Goal: Task Accomplishment & Management: Manage account settings

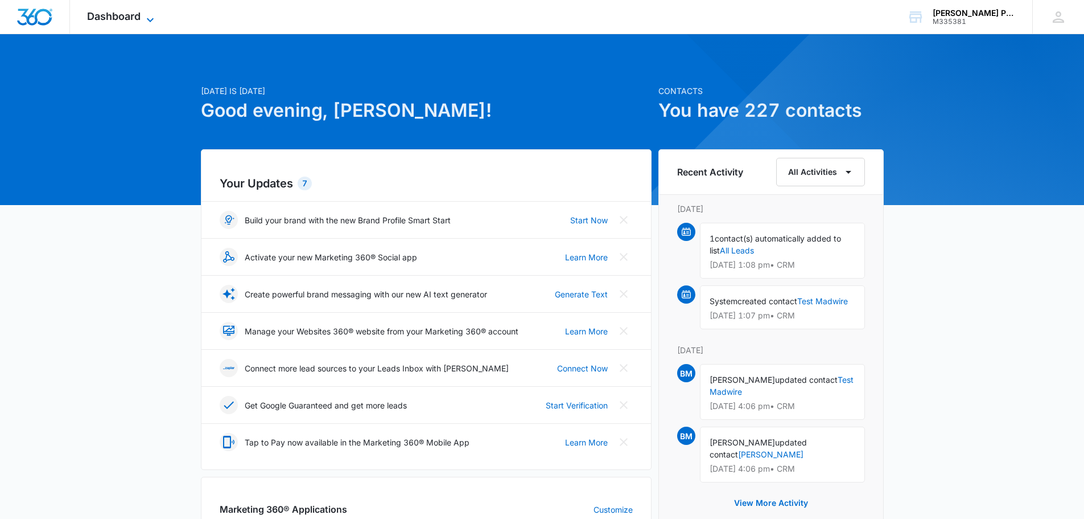
click at [126, 16] on span "Dashboard" at bounding box center [114, 16] width 54 height 12
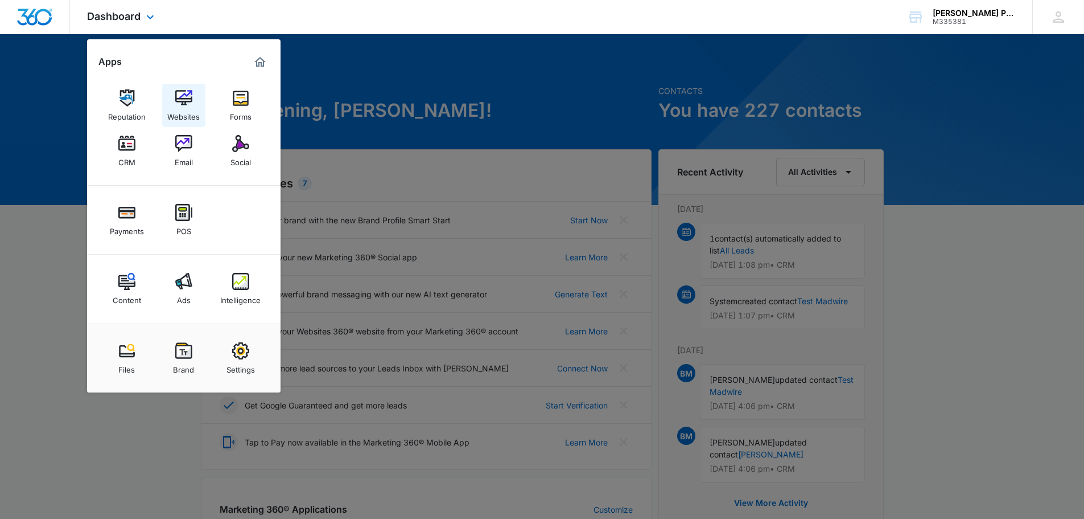
click at [188, 110] on div "Websites" at bounding box center [183, 113] width 32 height 15
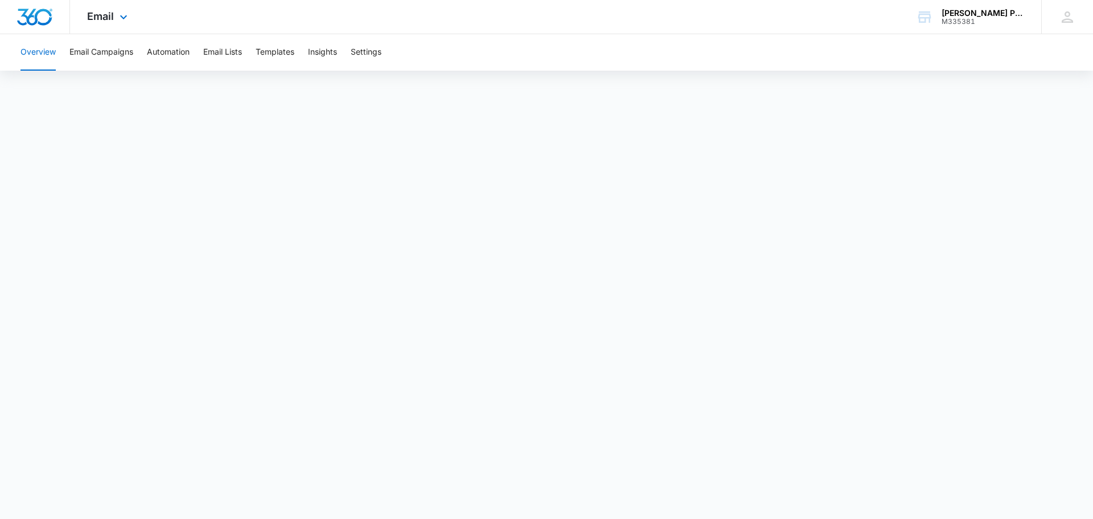
click at [107, 24] on div "Email Apps Reputation Websites Forms CRM Email Social Payments POS Content Ads …" at bounding box center [108, 17] width 77 height 34
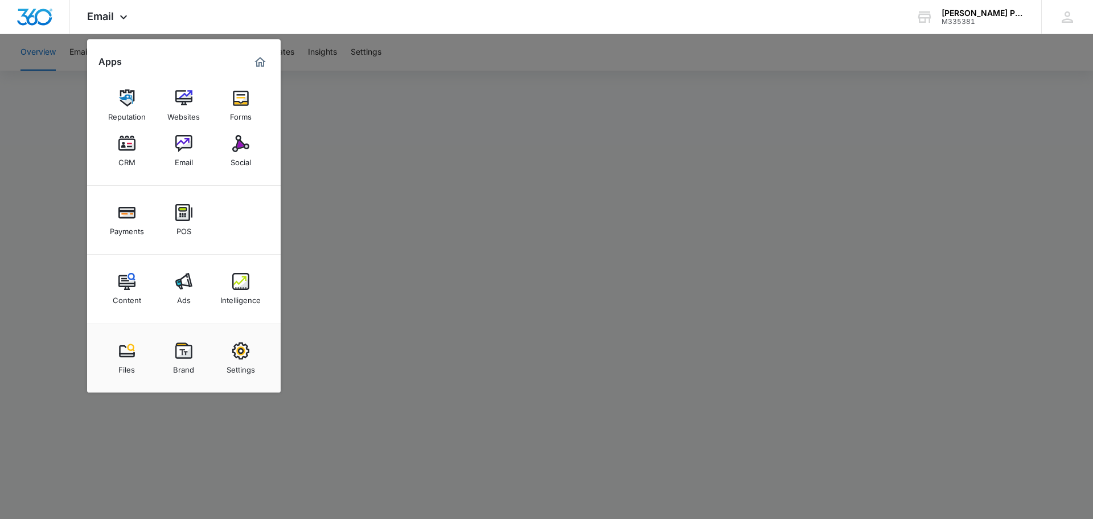
click at [245, 155] on div "Social" at bounding box center [241, 159] width 20 height 15
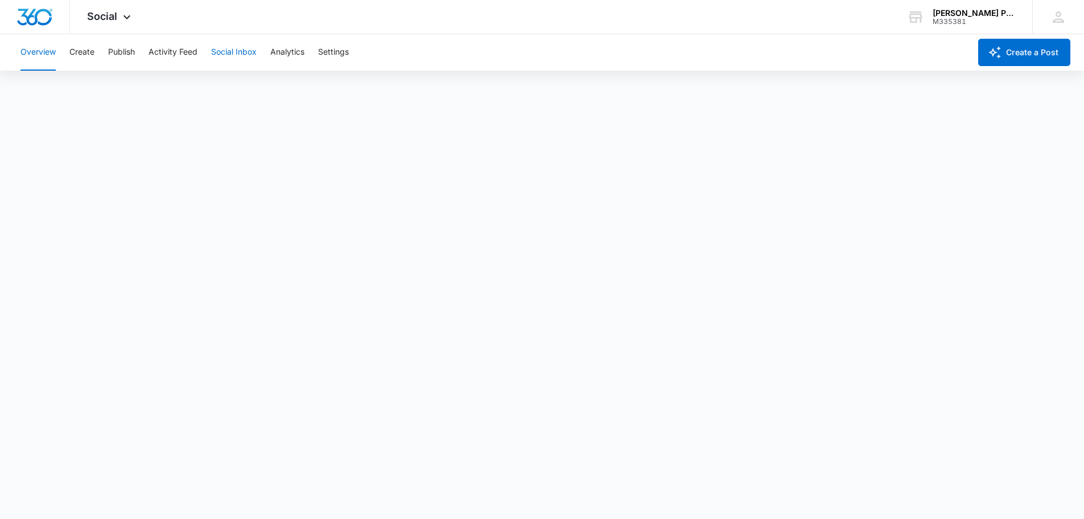
click at [237, 53] on button "Social Inbox" at bounding box center [234, 52] width 46 height 36
click at [73, 55] on button "Create" at bounding box center [81, 52] width 25 height 36
click at [121, 89] on button "Approvals" at bounding box center [111, 87] width 38 height 32
click at [249, 54] on button "Social Inbox" at bounding box center [234, 52] width 46 height 36
click at [295, 56] on button "Analytics" at bounding box center [287, 52] width 34 height 36
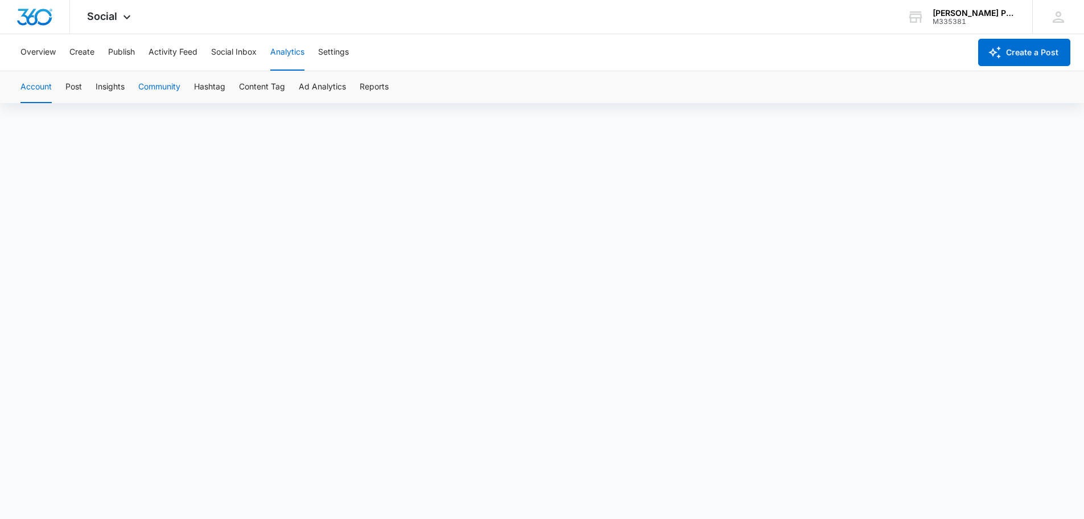
click at [171, 89] on button "Community" at bounding box center [159, 87] width 42 height 32
drag, startPoint x: 317, startPoint y: 101, endPoint x: 322, endPoint y: 93, distance: 9.5
click at [317, 101] on button "Ad Analytics" at bounding box center [322, 87] width 47 height 32
click at [280, 89] on button "Content Tag" at bounding box center [262, 87] width 46 height 32
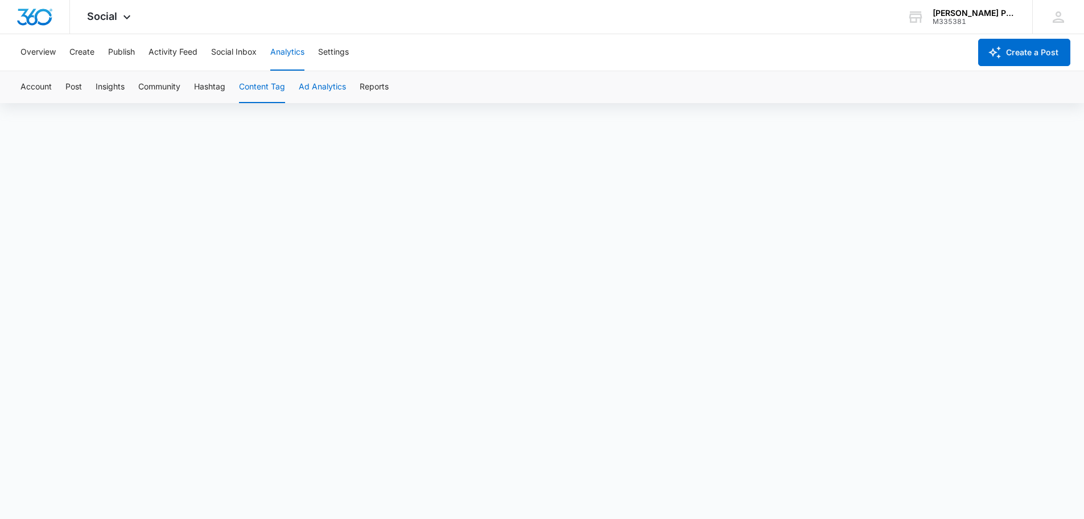
click at [335, 85] on button "Ad Analytics" at bounding box center [322, 87] width 47 height 32
click at [259, 94] on button "Content Tag" at bounding box center [262, 87] width 46 height 32
click at [209, 89] on button "Hashtag" at bounding box center [209, 87] width 31 height 32
click at [169, 89] on button "Community" at bounding box center [159, 87] width 42 height 32
click at [110, 87] on button "Insights" at bounding box center [110, 87] width 29 height 32
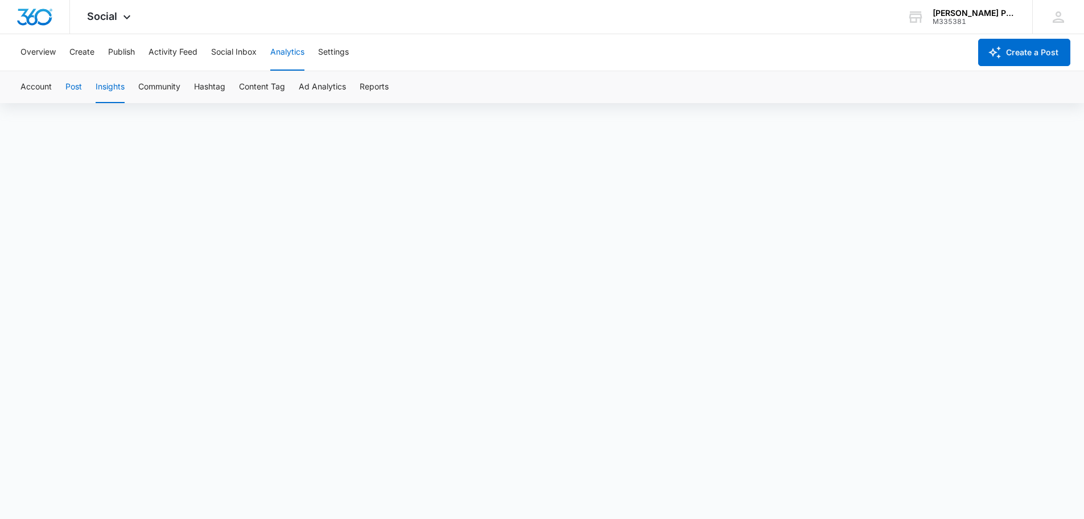
click at [67, 85] on button "Post" at bounding box center [73, 87] width 17 height 32
click at [40, 87] on button "Account" at bounding box center [35, 87] width 31 height 32
click at [96, 24] on div "Social Apps Reputation Websites Forms CRM Email Social Payments POS Content Ads…" at bounding box center [110, 17] width 81 height 34
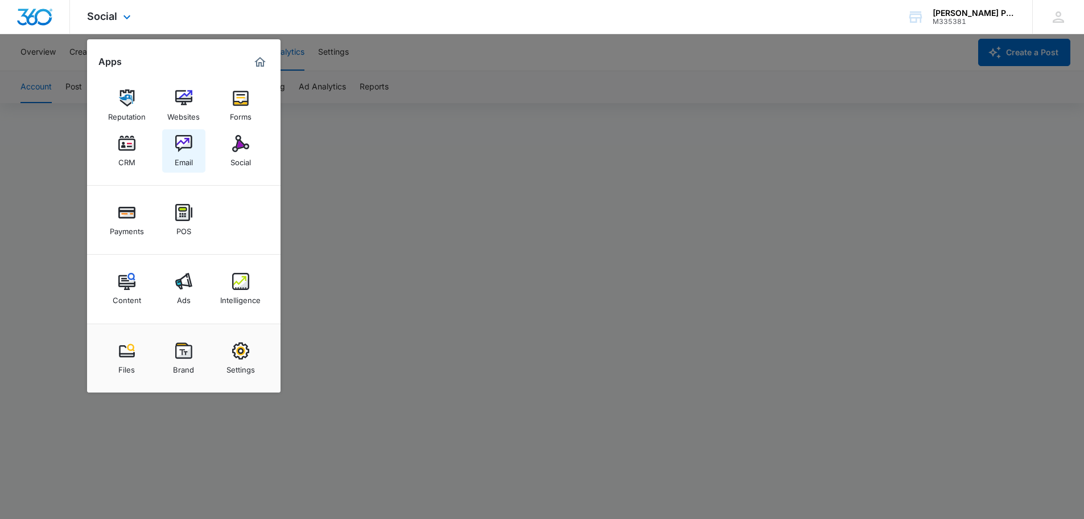
click at [182, 142] on img at bounding box center [183, 143] width 17 height 17
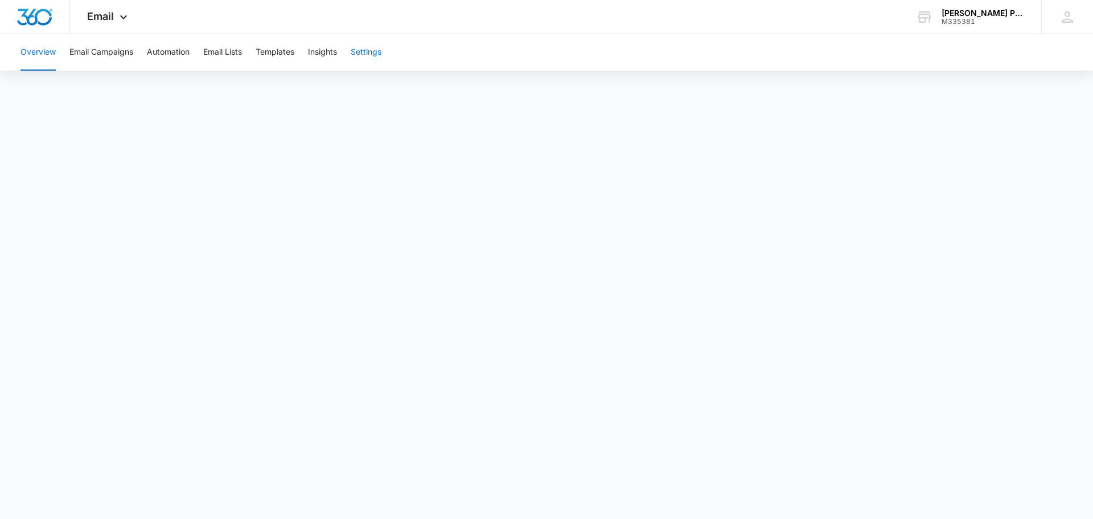
click at [367, 56] on button "Settings" at bounding box center [366, 52] width 31 height 36
click at [234, 57] on button "Email Lists" at bounding box center [222, 52] width 39 height 36
click at [226, 55] on button "Email Lists" at bounding box center [222, 52] width 39 height 36
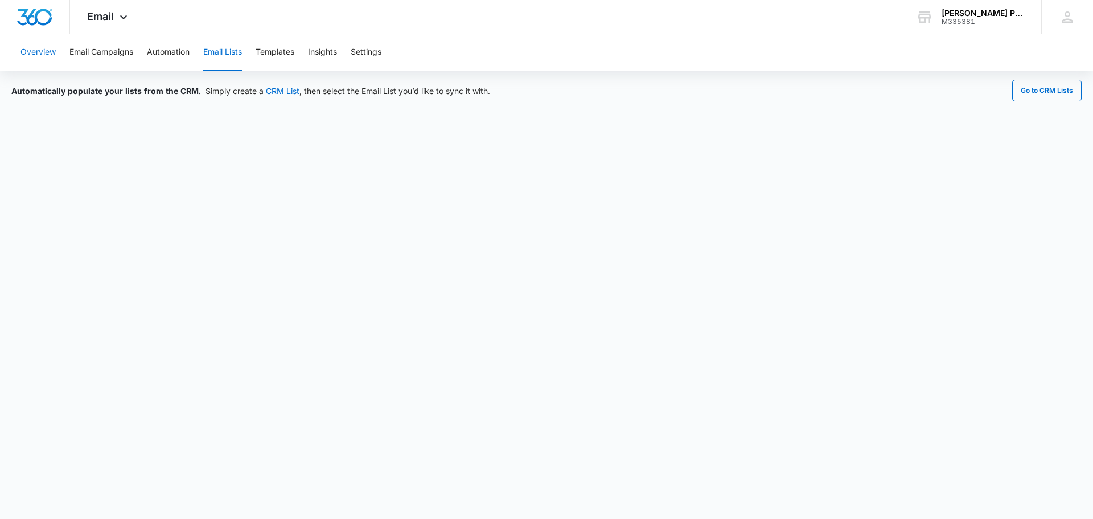
click at [46, 49] on button "Overview" at bounding box center [37, 52] width 35 height 36
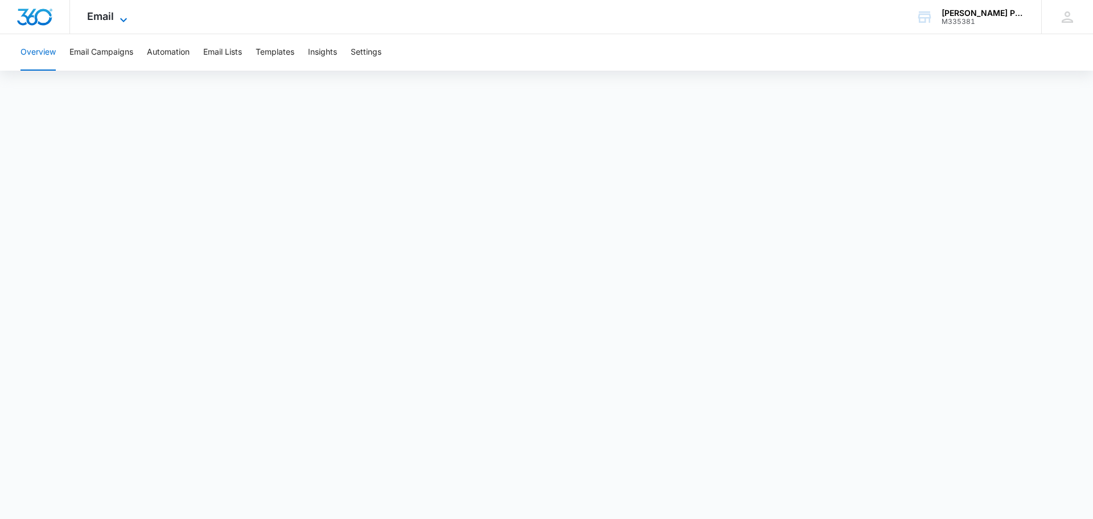
click at [118, 13] on icon at bounding box center [124, 20] width 14 height 14
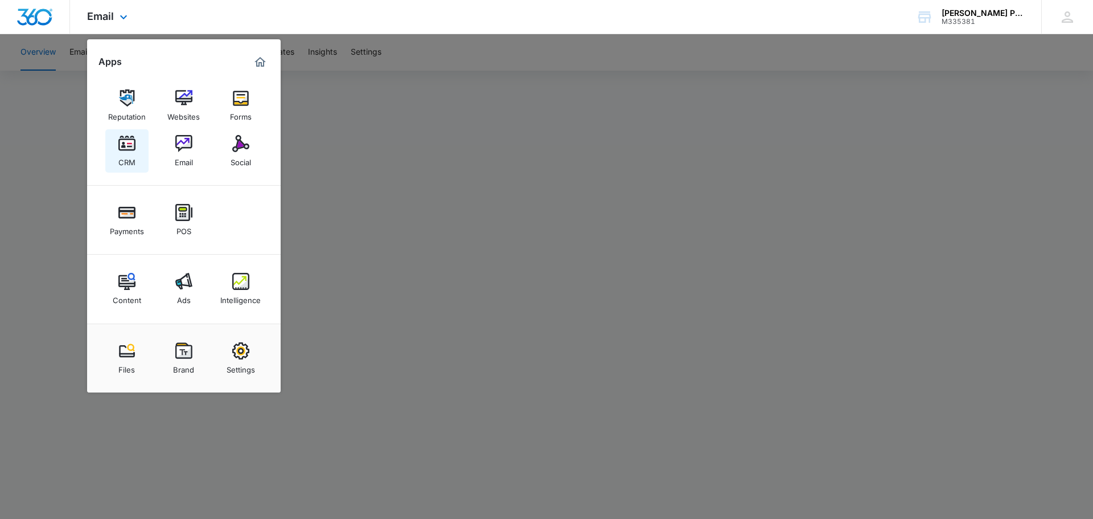
click at [137, 154] on link "CRM" at bounding box center [126, 150] width 43 height 43
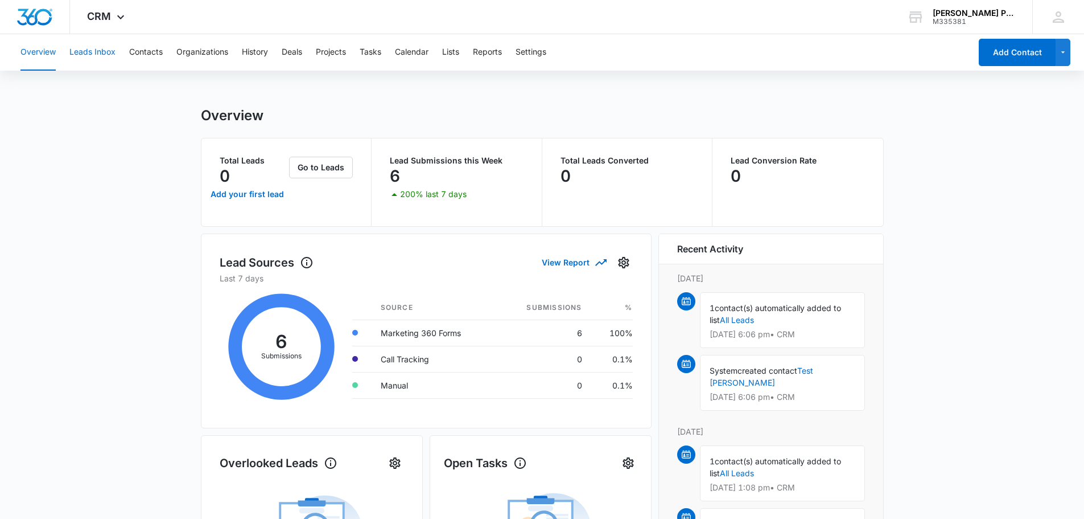
click at [93, 60] on button "Leads Inbox" at bounding box center [92, 52] width 46 height 36
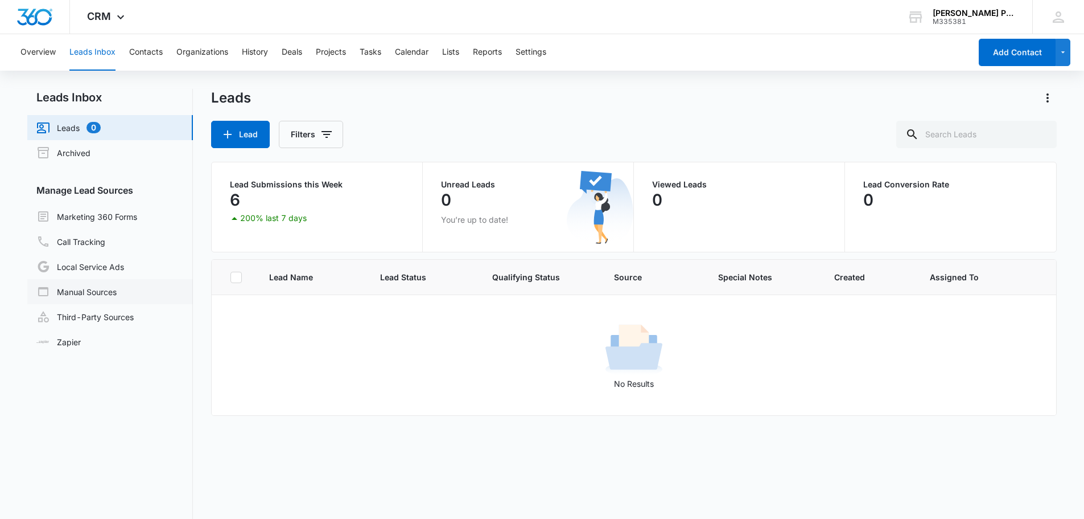
click at [117, 293] on link "Manual Sources" at bounding box center [76, 292] width 80 height 14
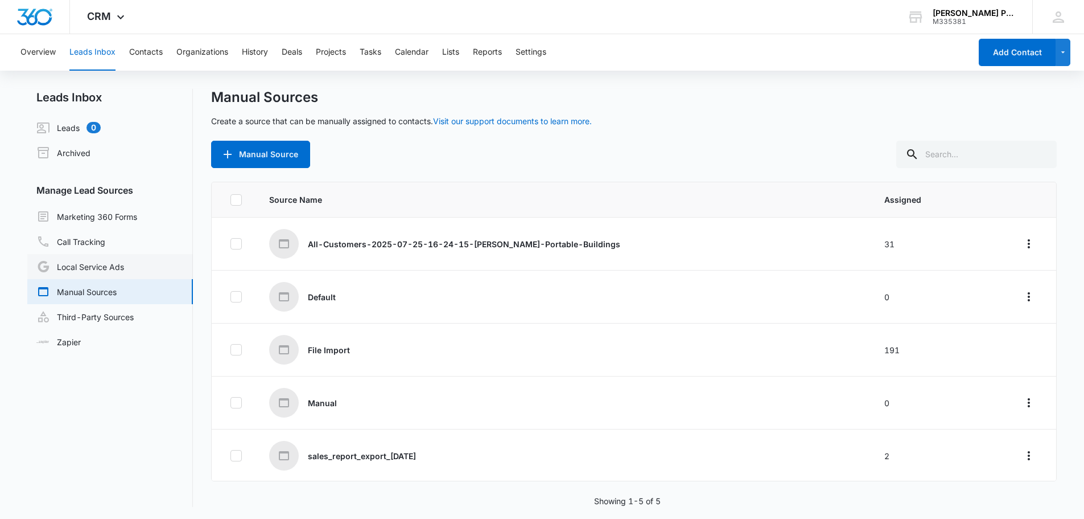
click at [124, 265] on link "Local Service Ads" at bounding box center [80, 267] width 88 height 14
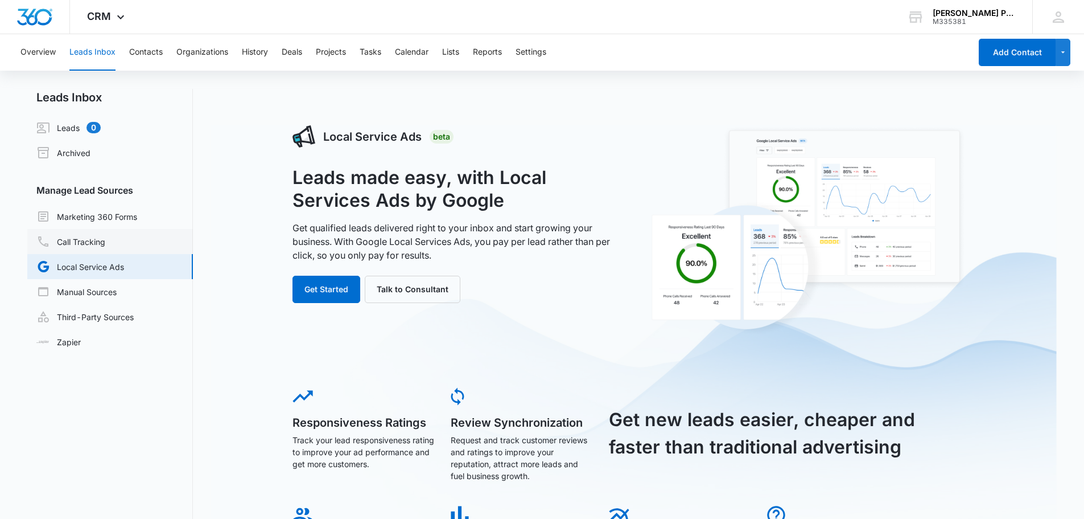
click at [105, 248] on link "Call Tracking" at bounding box center [70, 242] width 69 height 14
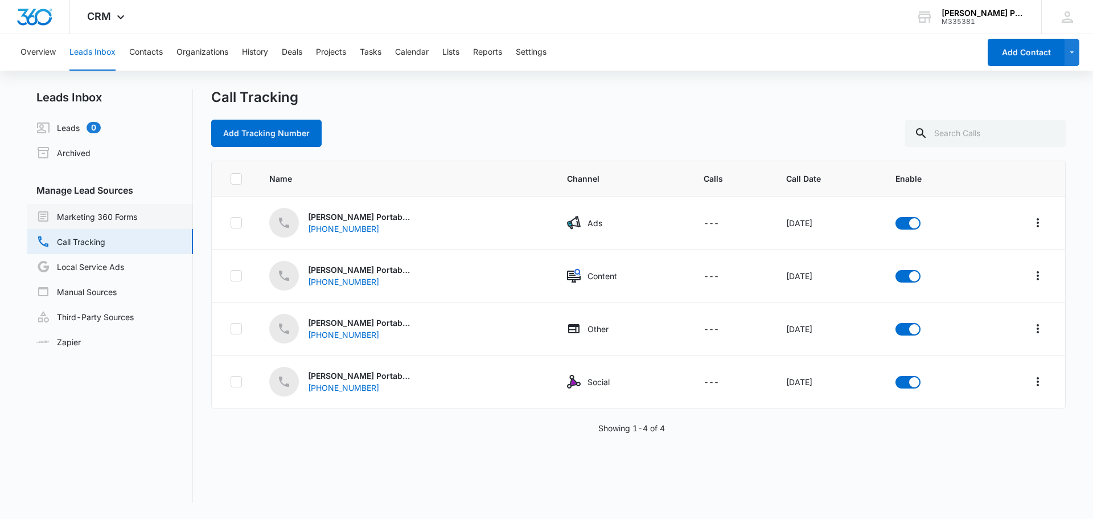
click at [134, 214] on link "Marketing 360 Forms" at bounding box center [86, 216] width 101 height 14
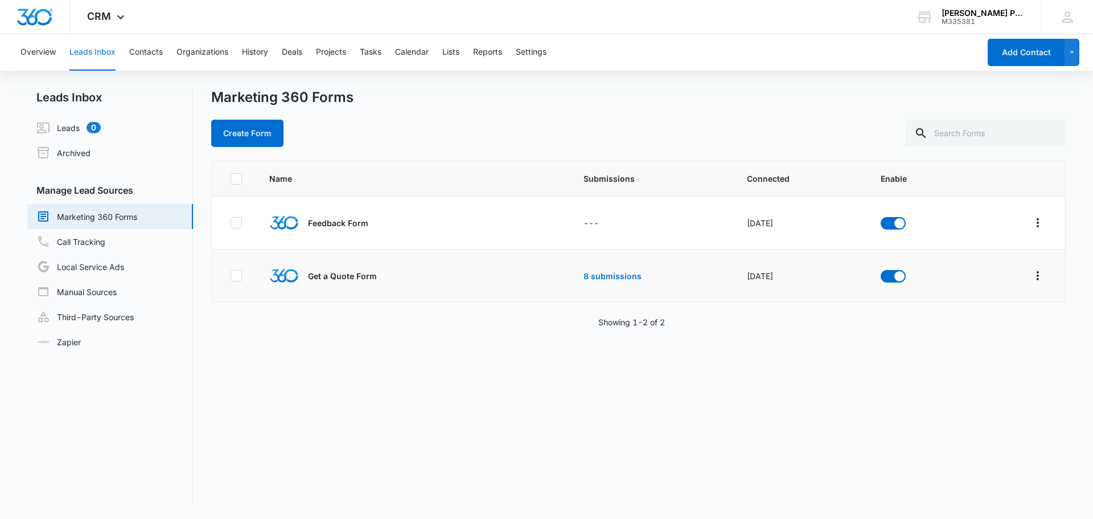
click at [363, 285] on div "Get a Quote Form" at bounding box center [384, 276] width 231 height 30
drag, startPoint x: 261, startPoint y: 275, endPoint x: 263, endPoint y: 282, distance: 7.0
click at [264, 277] on td "Get a Quote Form" at bounding box center [385, 275] width 258 height 53
click at [237, 279] on icon at bounding box center [236, 275] width 10 height 10
click at [231, 276] on input "checkbox" at bounding box center [230, 276] width 1 height 1
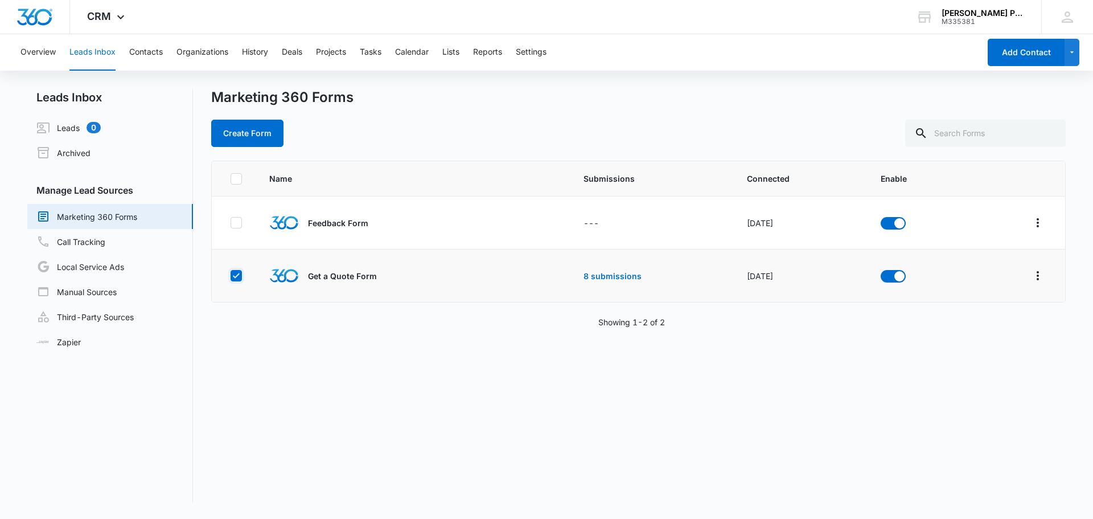
checkbox input "true"
click at [600, 282] on td "8 submissions" at bounding box center [651, 275] width 163 height 53
click at [602, 273] on link "8 submissions" at bounding box center [612, 276] width 58 height 10
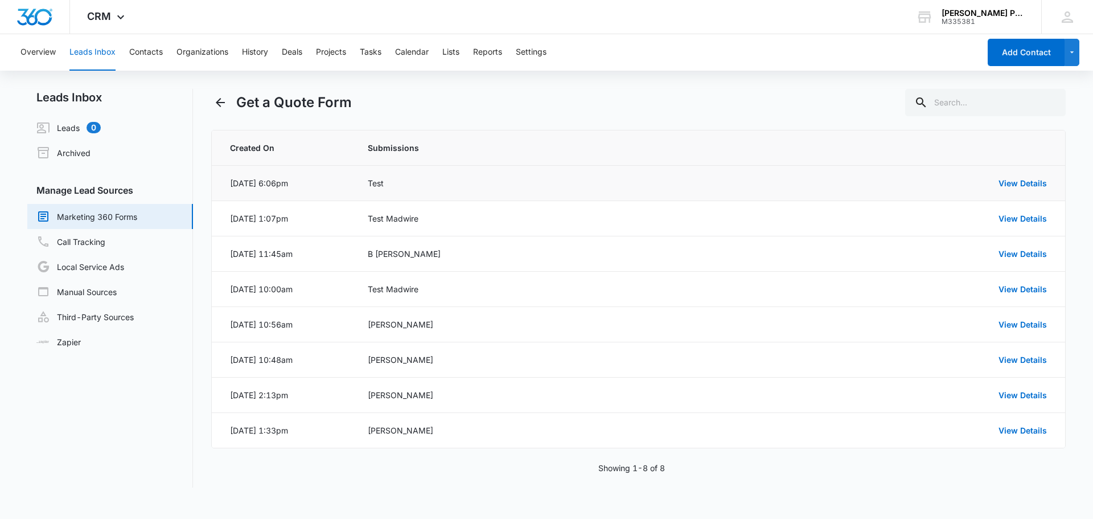
click at [769, 188] on div "View Details" at bounding box center [904, 183] width 285 height 12
click at [1032, 182] on link "View Details" at bounding box center [1022, 183] width 48 height 10
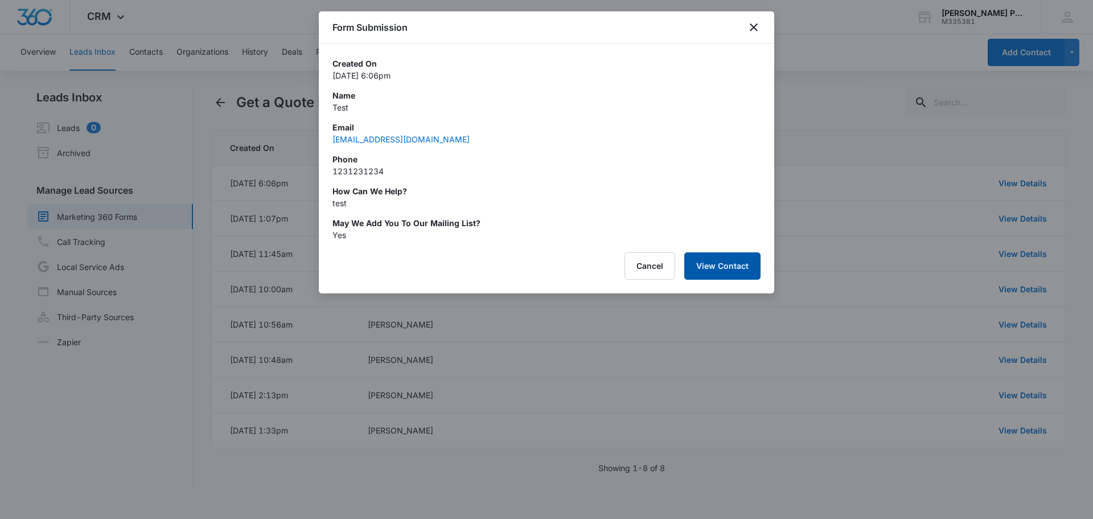
click at [722, 263] on button "View Contact" at bounding box center [722, 265] width 76 height 27
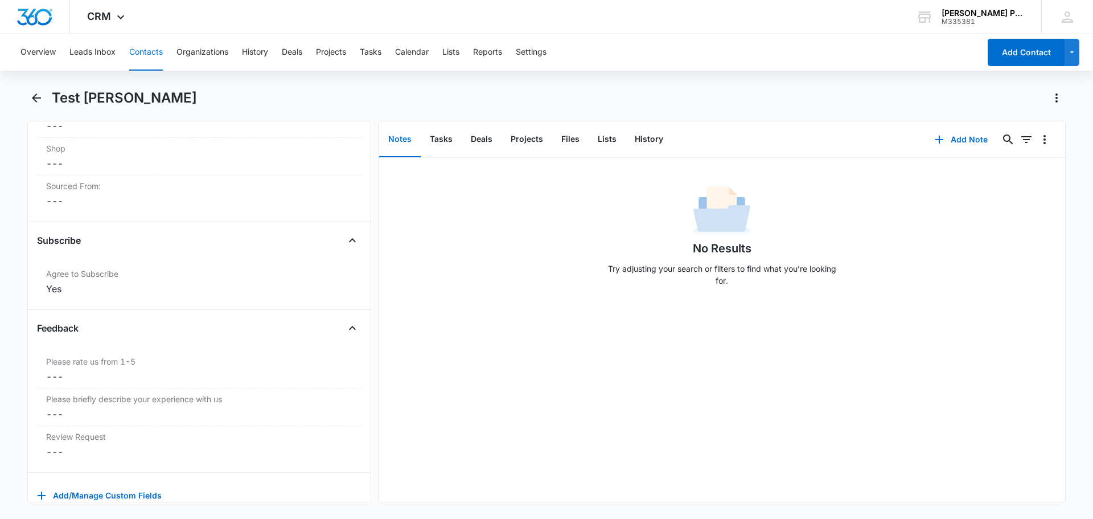
scroll to position [1319, 0]
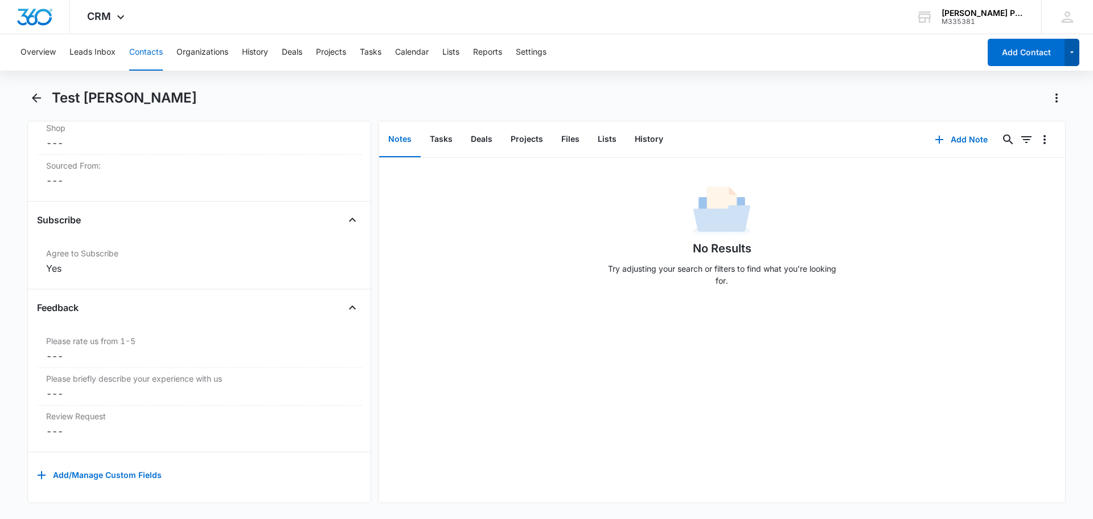
click at [1071, 63] on button "button" at bounding box center [1072, 52] width 15 height 27
click at [914, 60] on div "Overview Leads Inbox Contacts Organizations History Deals Projects Tasks Calend…" at bounding box center [497, 52] width 966 height 36
click at [1054, 94] on icon "Actions" at bounding box center [1057, 98] width 14 height 14
click at [916, 52] on div "Overview Leads Inbox Contacts Organizations History Deals Projects Tasks Calend…" at bounding box center [497, 52] width 966 height 36
click at [1059, 93] on icon "Actions" at bounding box center [1057, 98] width 14 height 14
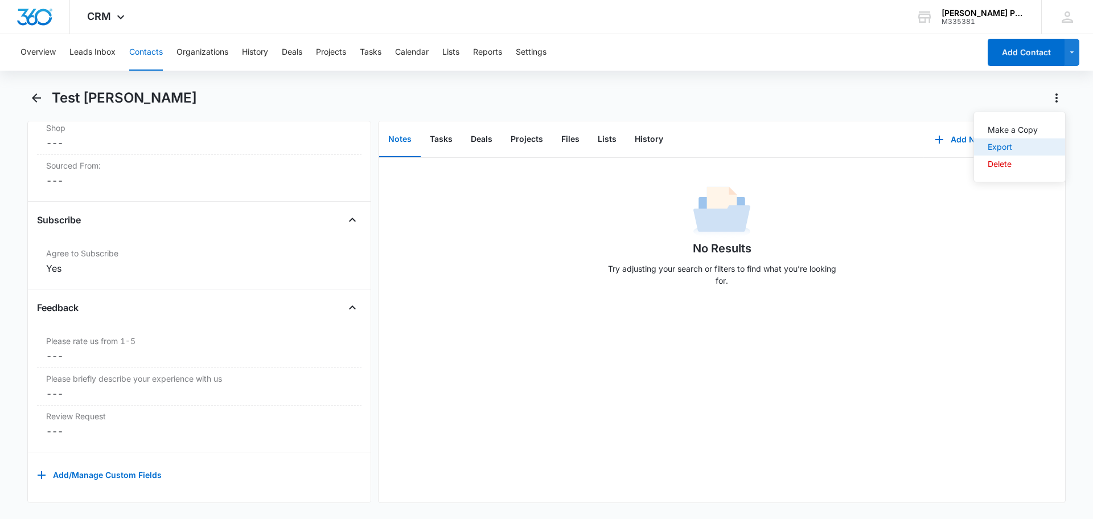
click at [998, 141] on button "Export" at bounding box center [1019, 146] width 91 height 17
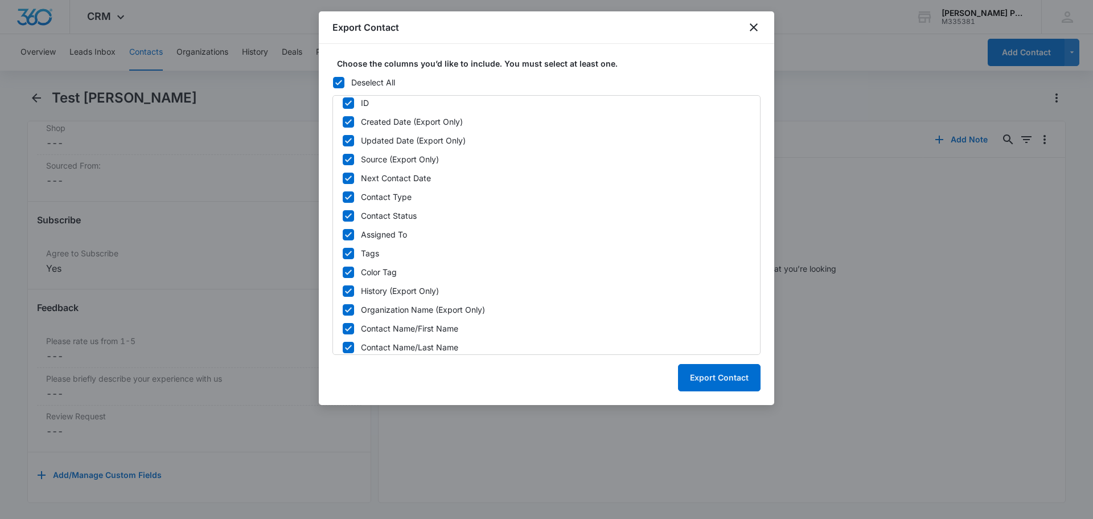
scroll to position [0, 0]
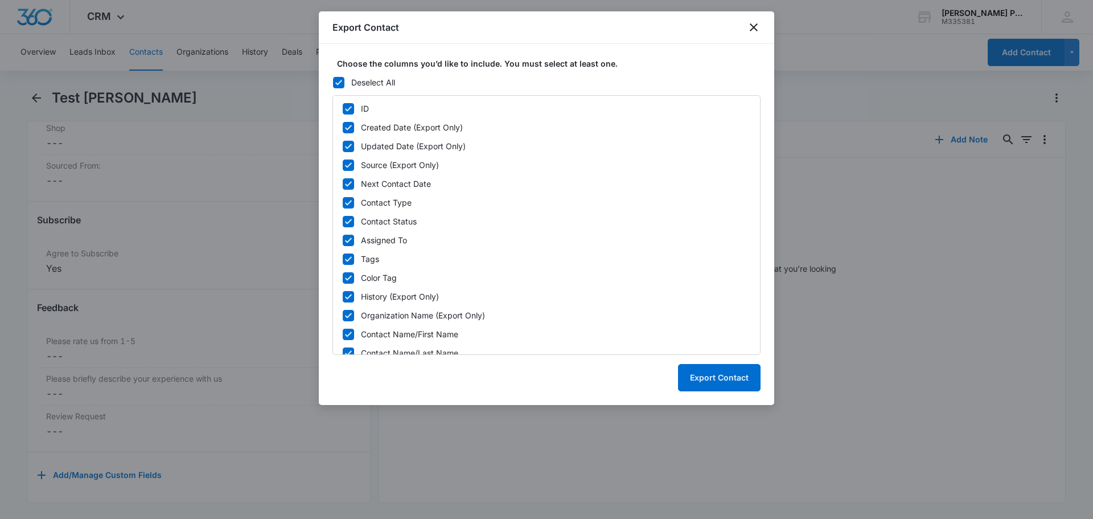
click at [762, 31] on div "Export Contact" at bounding box center [546, 27] width 455 height 32
click at [752, 25] on icon "close" at bounding box center [754, 27] width 8 height 8
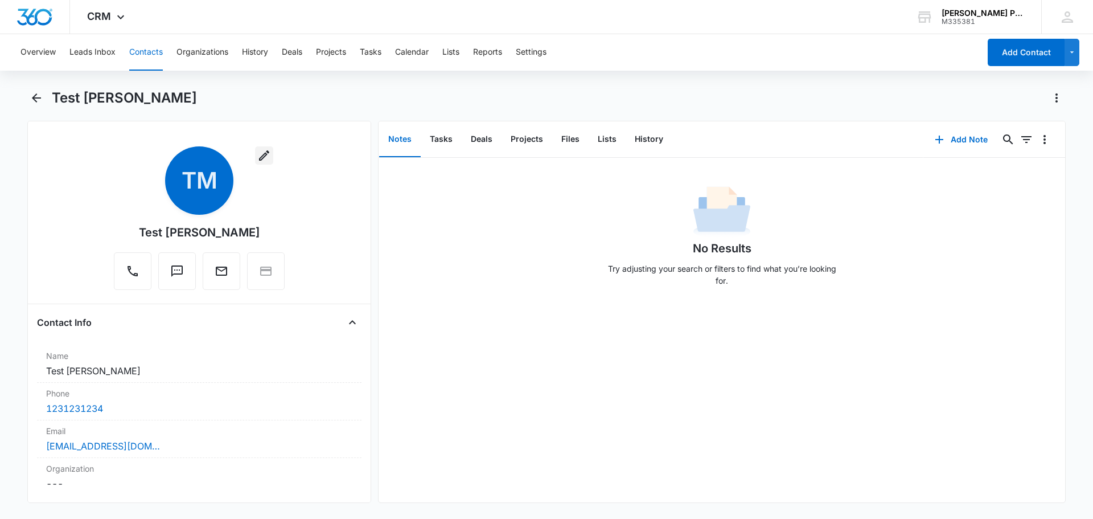
click at [264, 155] on icon "button" at bounding box center [264, 156] width 14 height 14
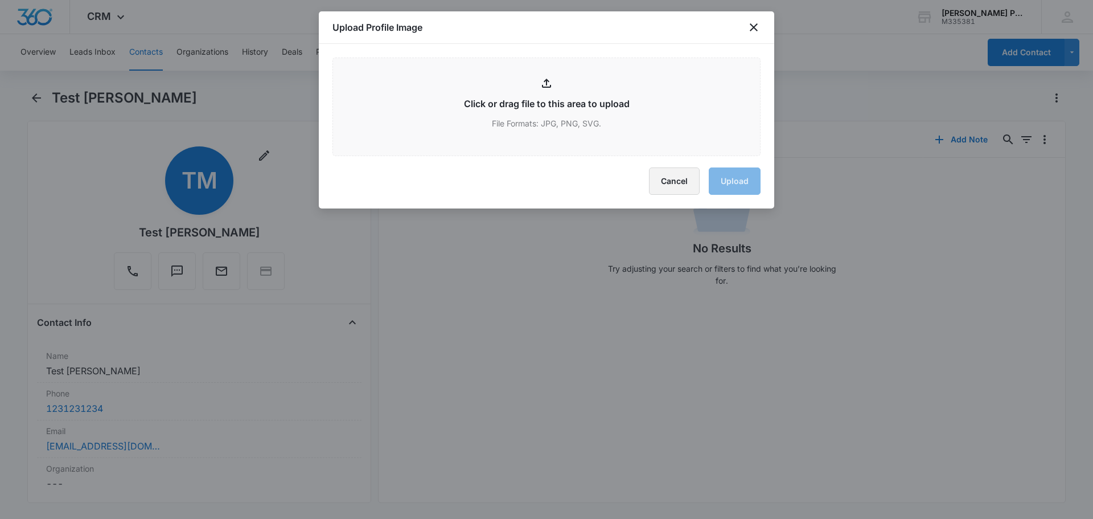
click at [680, 184] on button "Cancel" at bounding box center [674, 180] width 51 height 27
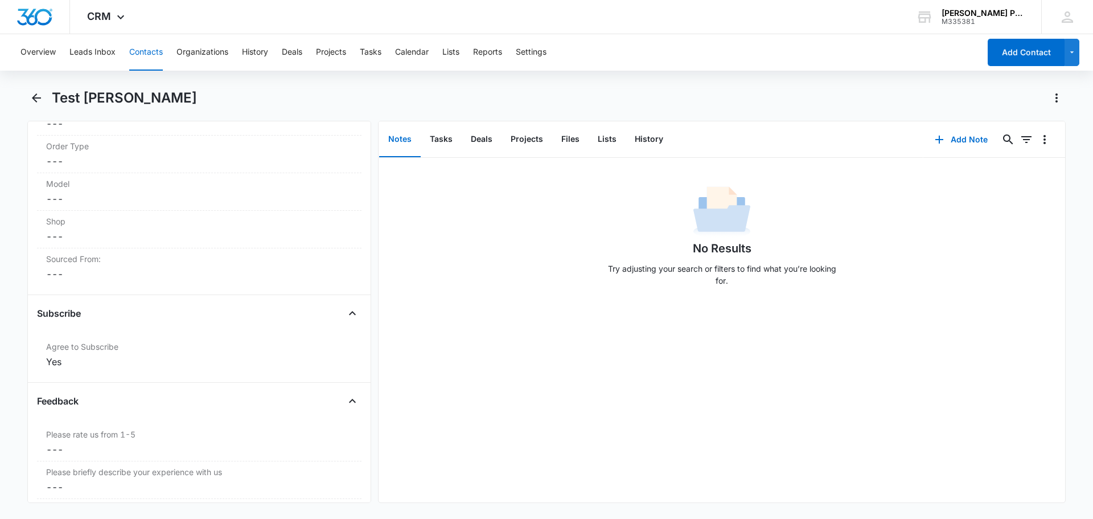
scroll to position [1319, 0]
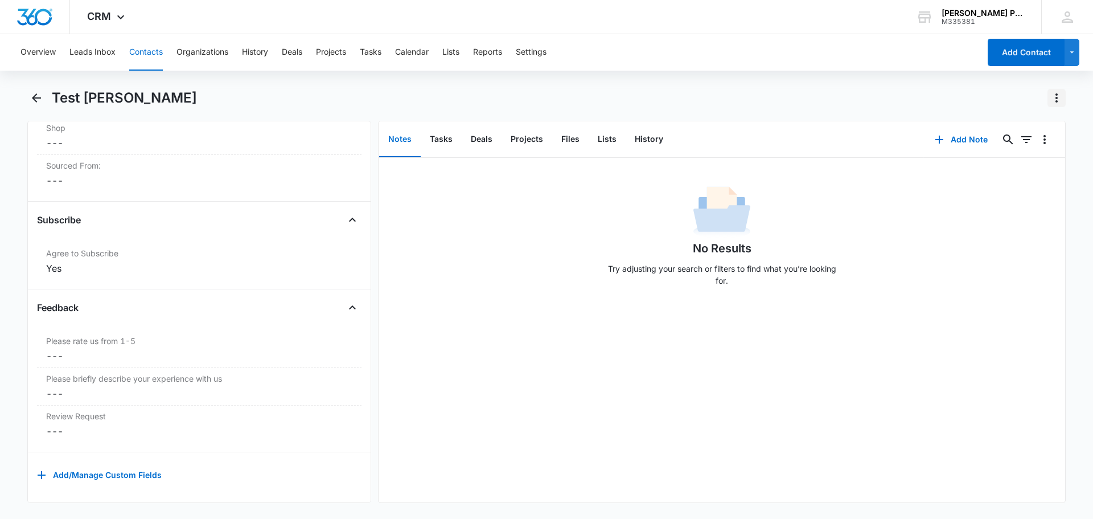
click at [1056, 100] on icon "Actions" at bounding box center [1057, 98] width 14 height 14
click at [1020, 144] on div "Export" at bounding box center [1013, 147] width 50 height 8
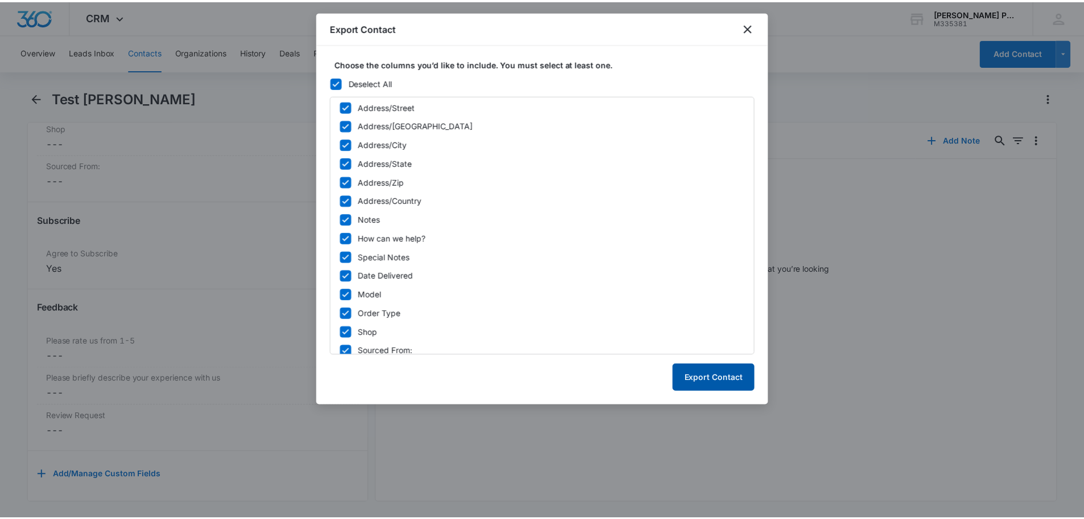
scroll to position [342, 0]
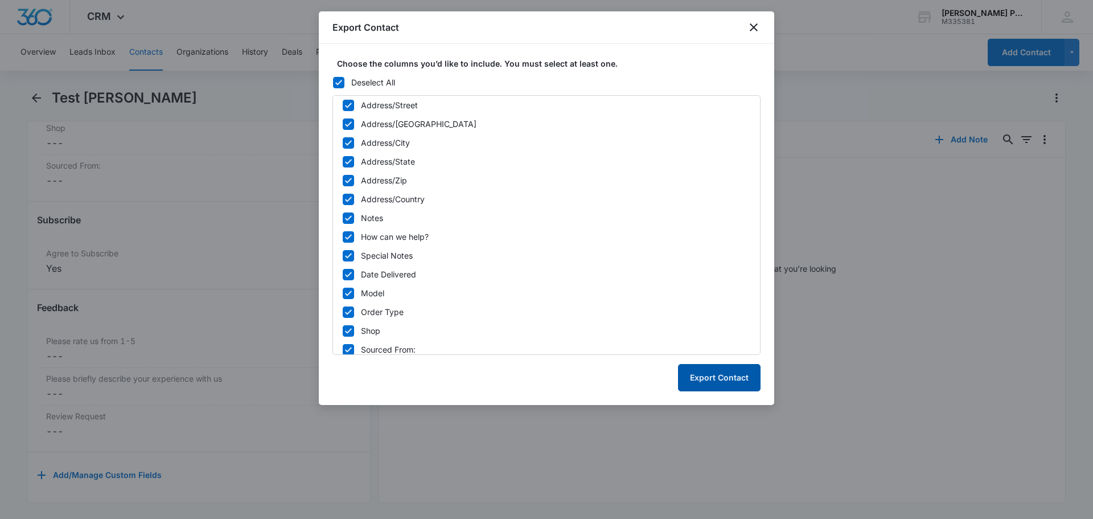
click at [720, 384] on button "Export Contact" at bounding box center [719, 377] width 83 height 27
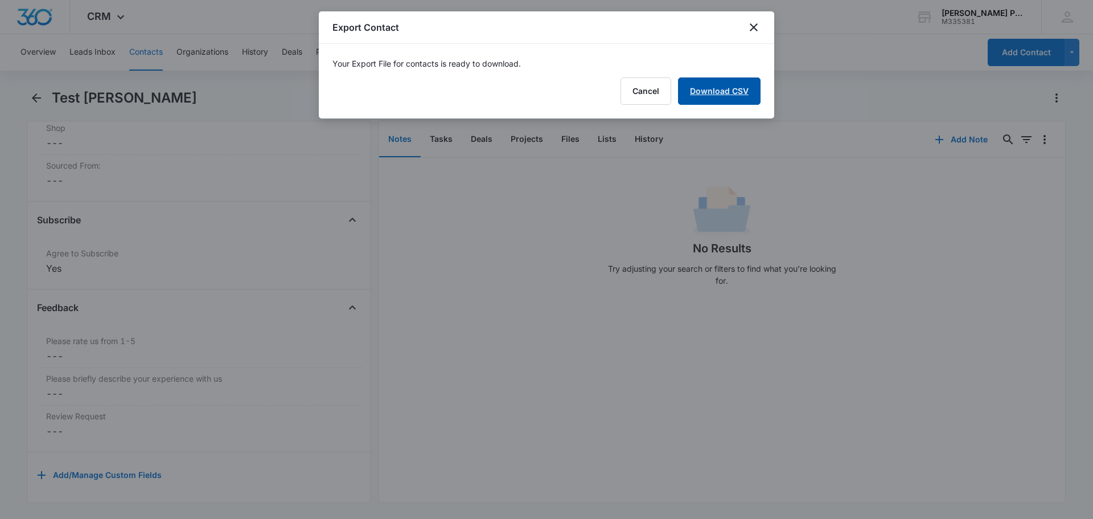
click at [741, 89] on link "Download CSV" at bounding box center [719, 90] width 83 height 27
click at [728, 94] on button "Finish" at bounding box center [737, 90] width 48 height 27
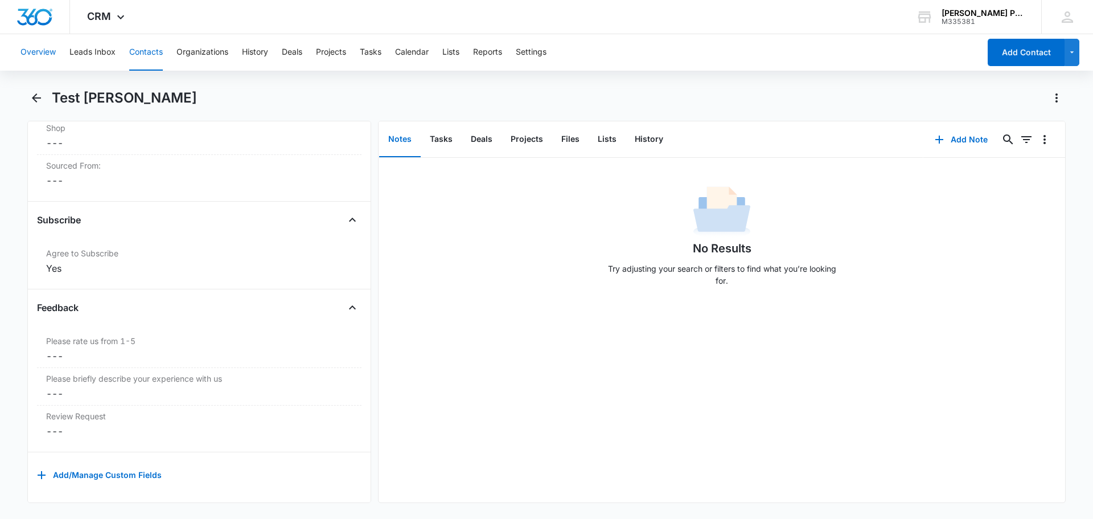
click at [24, 60] on button "Overview" at bounding box center [37, 52] width 35 height 36
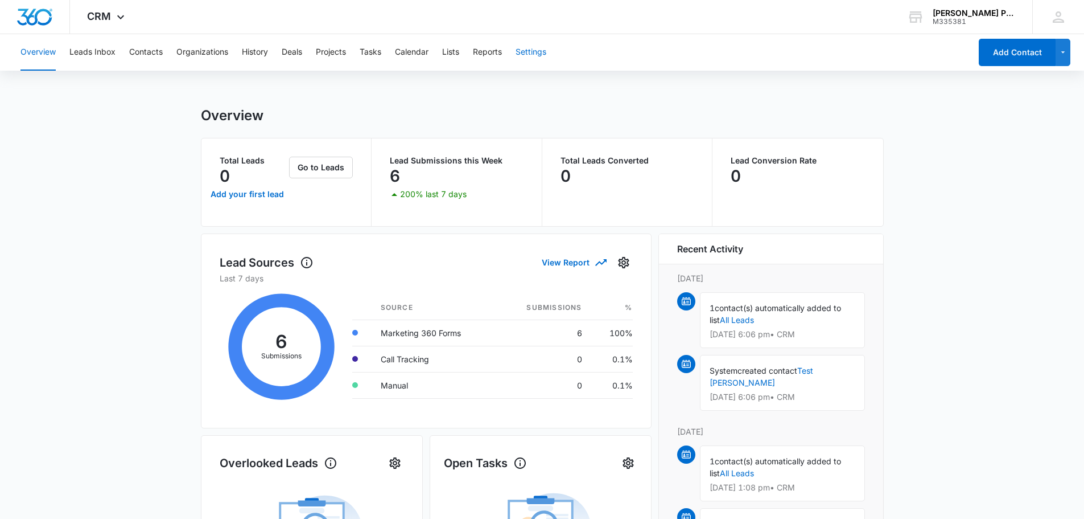
click at [533, 45] on button "Settings" at bounding box center [531, 52] width 31 height 36
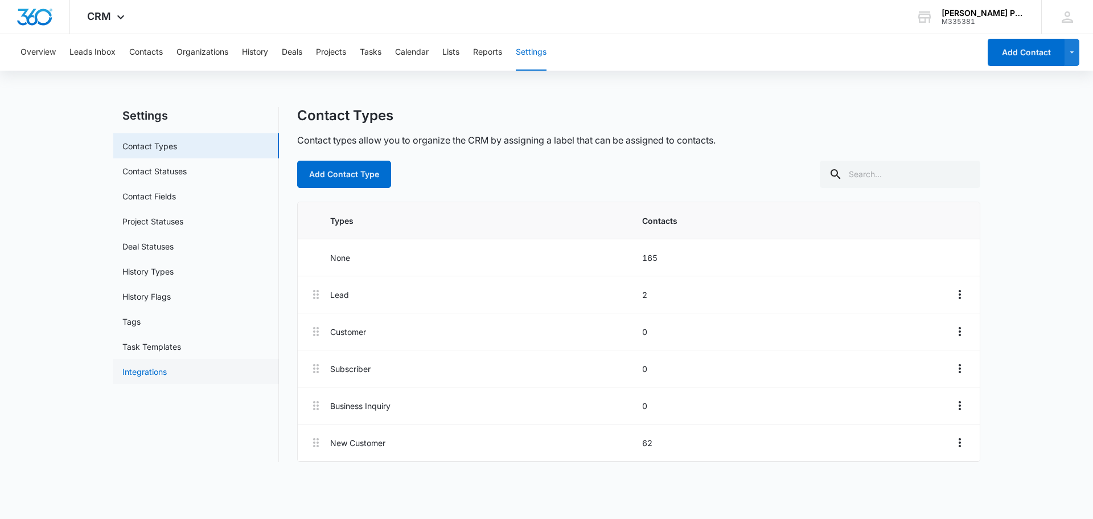
click at [167, 375] on link "Integrations" at bounding box center [144, 371] width 44 height 12
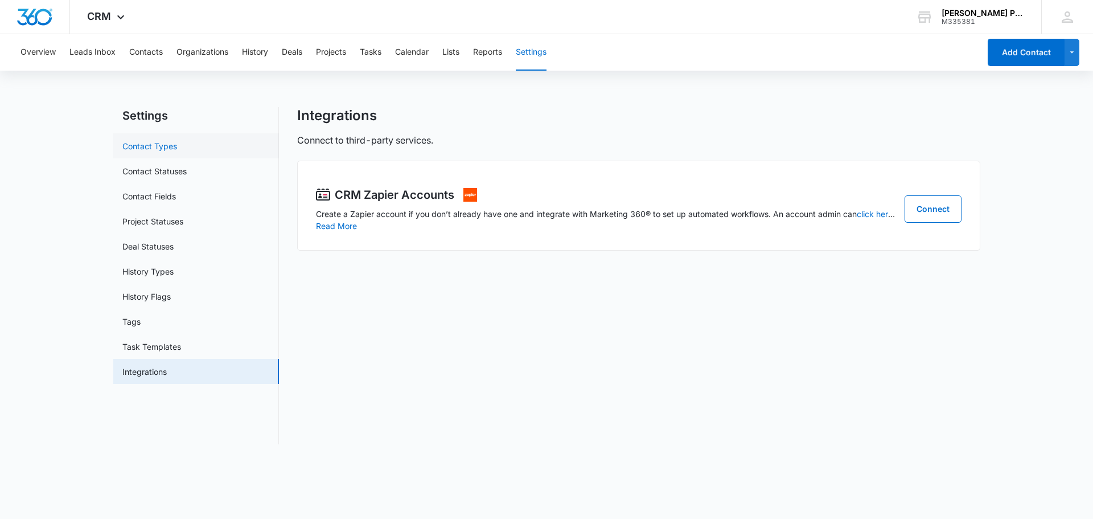
click at [177, 151] on link "Contact Types" at bounding box center [149, 146] width 55 height 12
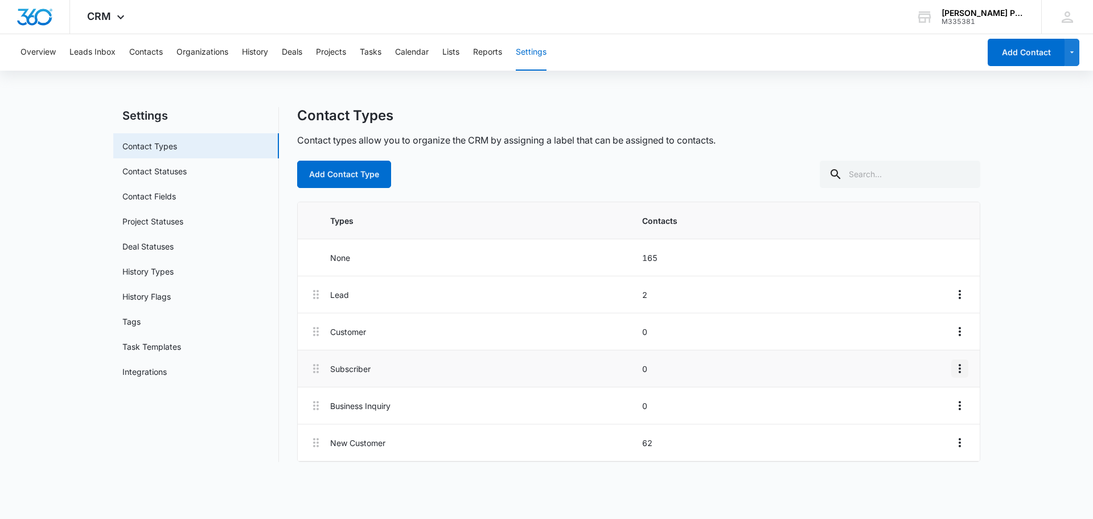
click at [957, 369] on icon "Overflow Menu" at bounding box center [960, 368] width 14 height 14
click at [1035, 165] on main "Settings Contact Types Contact Statuses Contact Fields Project Statuses Deal St…" at bounding box center [546, 291] width 1093 height 368
click at [149, 53] on button "Contacts" at bounding box center [146, 52] width 34 height 36
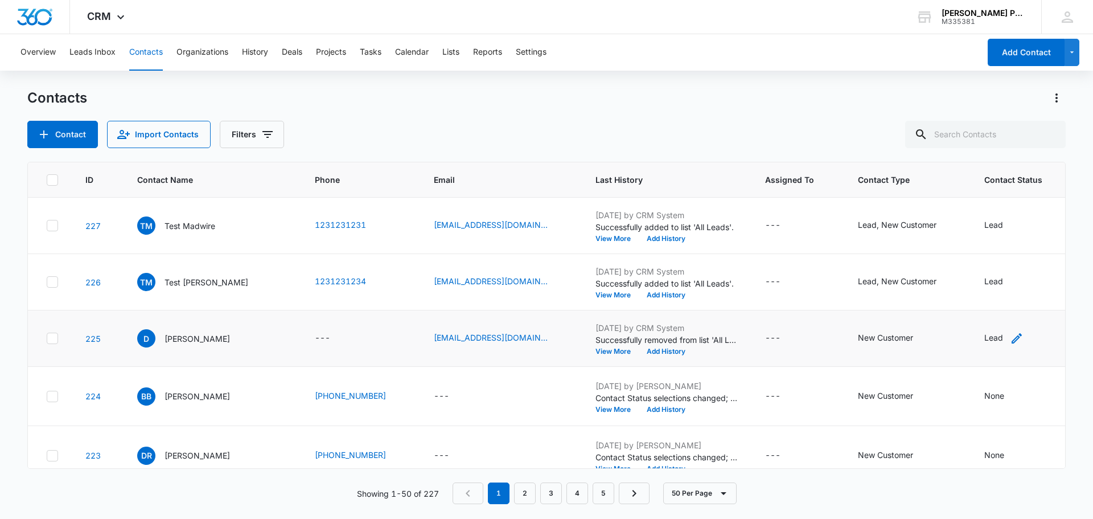
click at [1010, 340] on icon "Contact Status - Lead - Select to Edit Field" at bounding box center [1017, 338] width 14 height 14
click at [1026, 265] on div at bounding box center [1029, 265] width 18 height 18
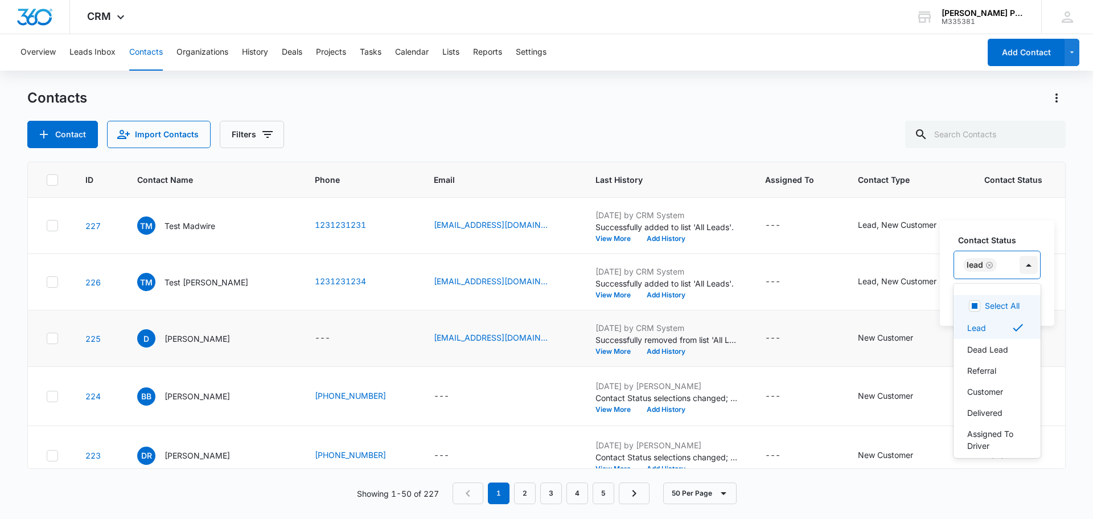
click at [1026, 265] on div at bounding box center [1029, 265] width 18 height 18
click at [1050, 249] on div "Contact Status 10 results available. Use Up and Down to choose options, press E…" at bounding box center [997, 272] width 114 height 105
click at [988, 297] on button "Cancel" at bounding box center [978, 301] width 40 height 22
click at [945, 281] on icon "Contact Type - Lead, New Customer - Select to Edit Field" at bounding box center [950, 282] width 10 height 10
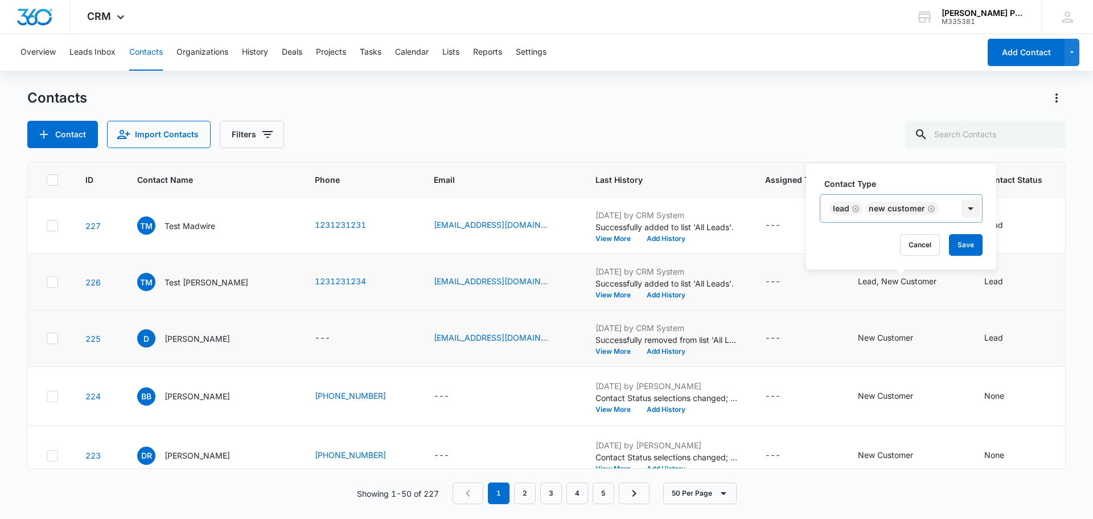
click at [967, 208] on div at bounding box center [970, 208] width 18 height 18
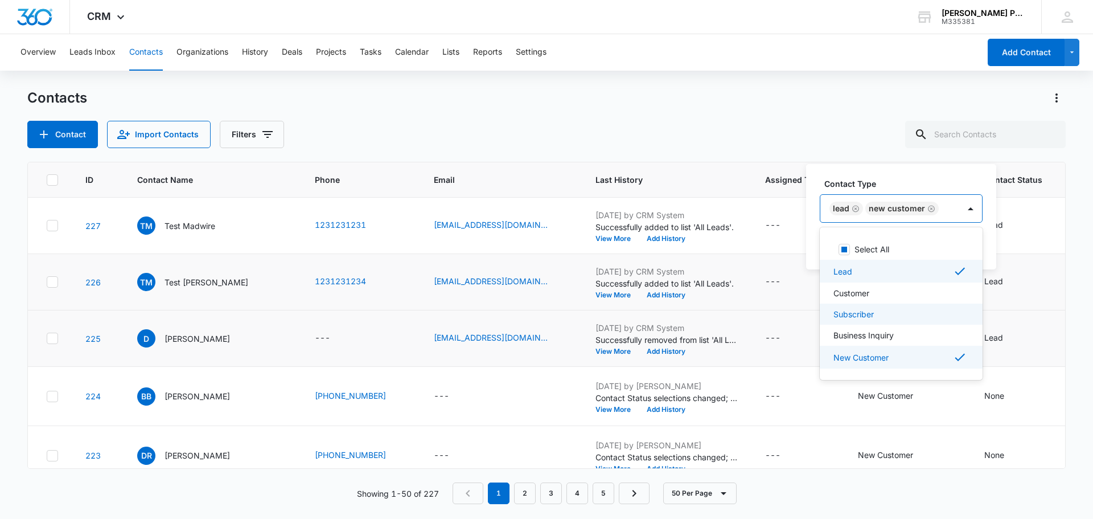
click at [880, 309] on div "Subscriber" at bounding box center [899, 314] width 133 height 12
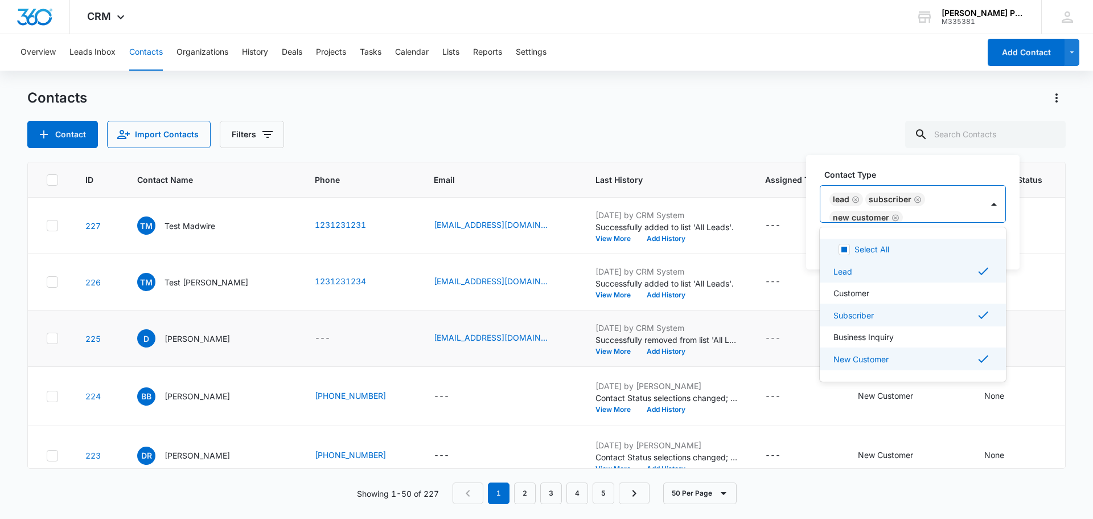
click at [878, 127] on div "Contact Import Contacts Filters" at bounding box center [546, 134] width 1038 height 27
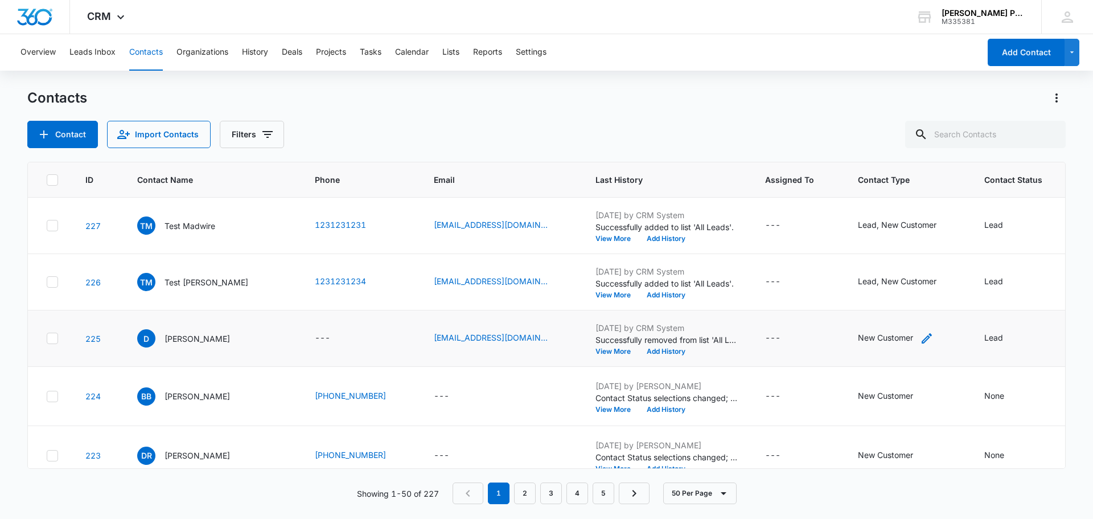
click at [922, 336] on icon "Contact Type - New Customer - Select to Edit Field" at bounding box center [927, 338] width 10 height 10
click at [937, 267] on div at bounding box center [941, 265] width 18 height 18
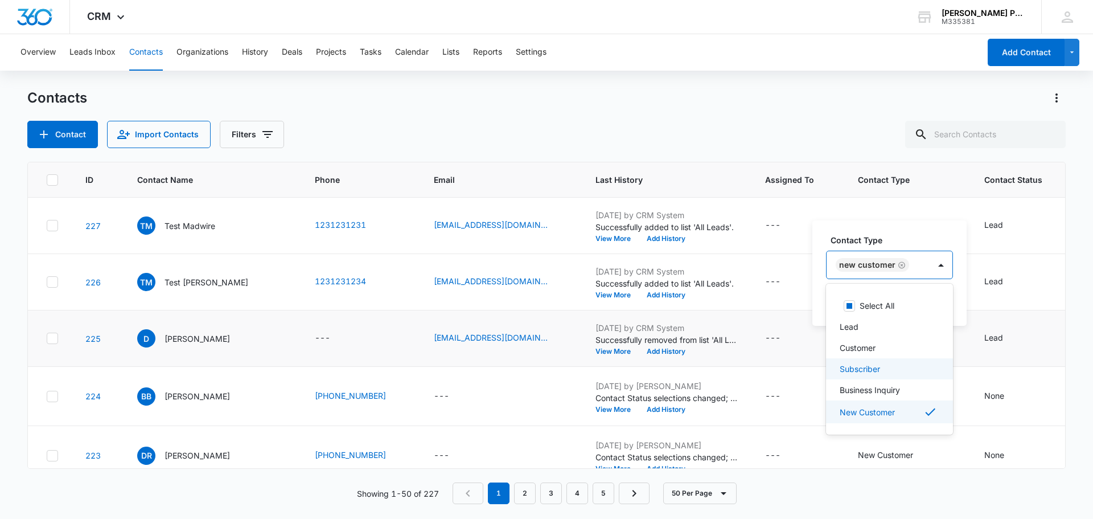
click at [890, 367] on div "Subscriber" at bounding box center [888, 369] width 97 height 12
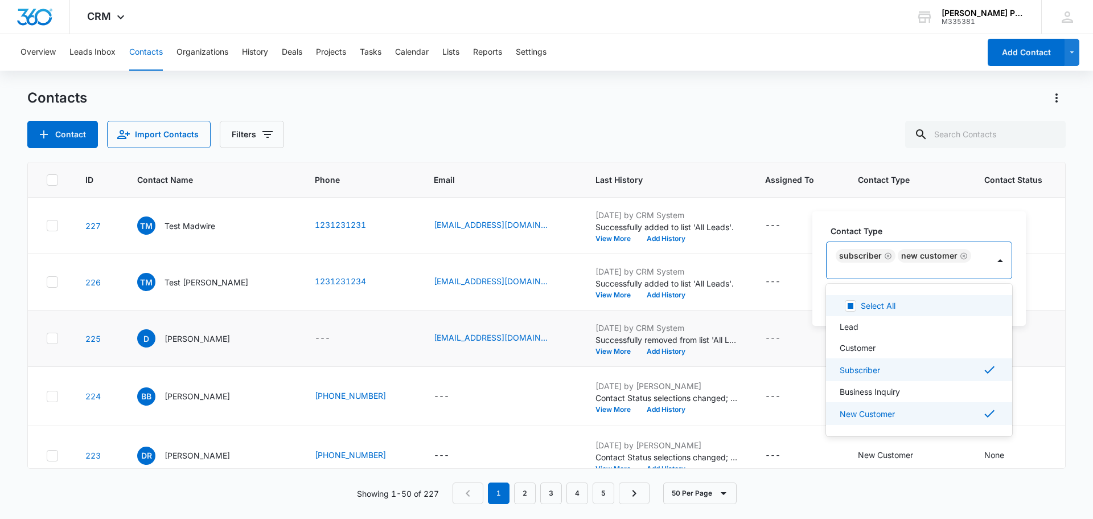
click at [918, 224] on div "Contact Type option Subscriber, selected. 6 results available. Use Up and Down …" at bounding box center [918, 268] width 213 height 114
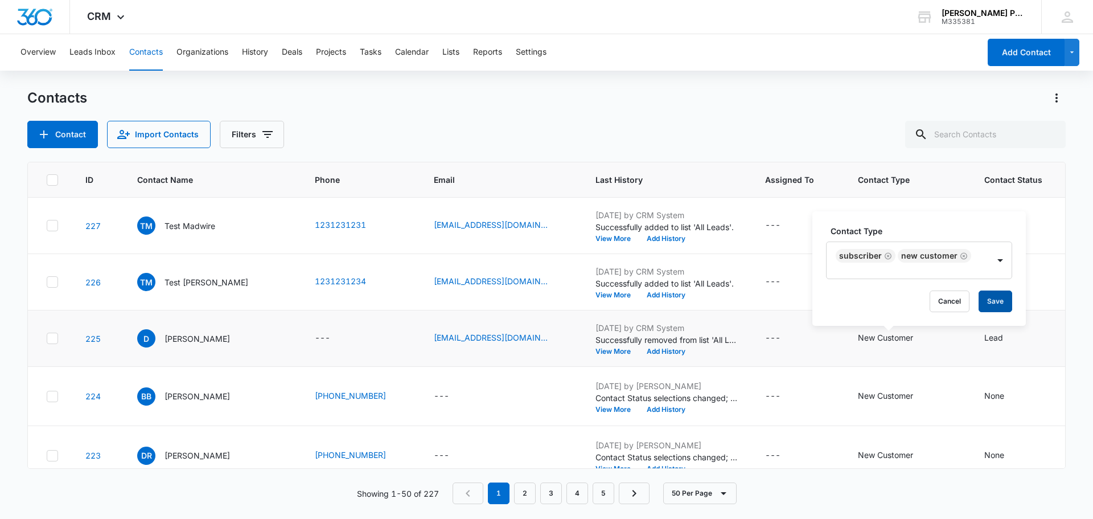
click at [993, 307] on button "Save" at bounding box center [996, 301] width 34 height 22
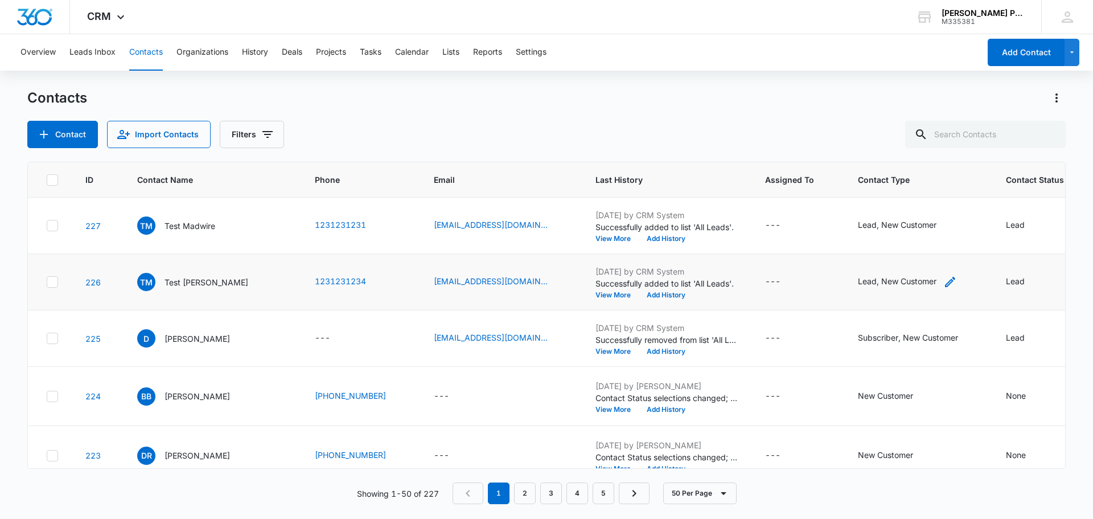
click at [945, 280] on icon "Contact Type - Lead, New Customer - Select to Edit Field" at bounding box center [950, 282] width 10 height 10
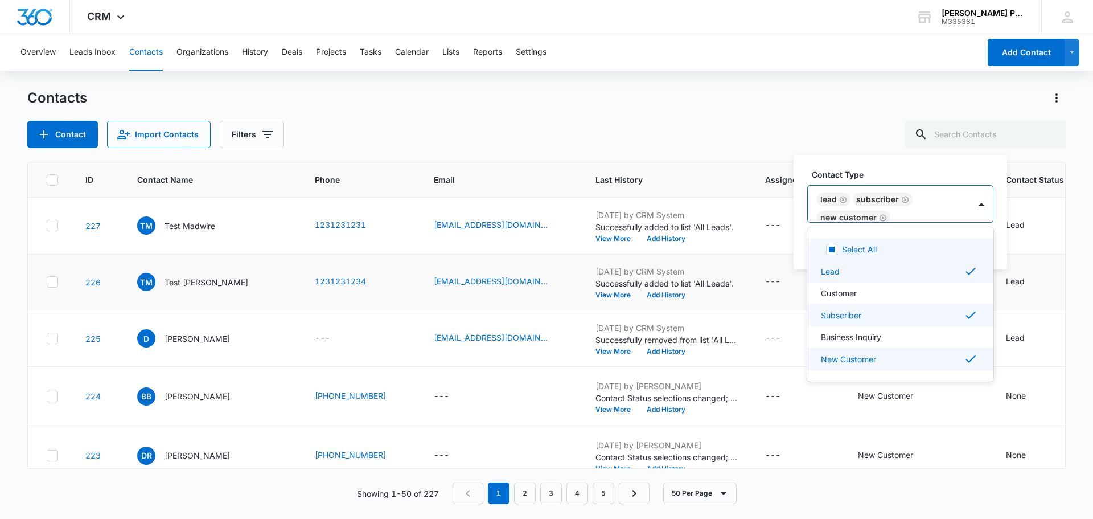
scroll to position [2, 0]
click at [882, 199] on div "Subscriber" at bounding box center [877, 198] width 43 height 8
click at [885, 200] on div "Subscriber" at bounding box center [877, 198] width 43 height 8
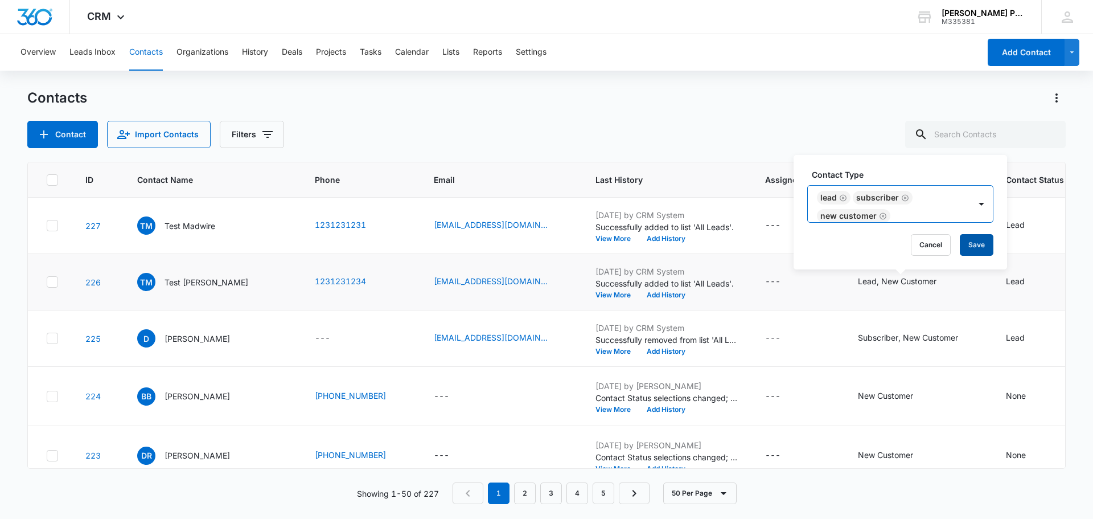
click at [976, 242] on button "Save" at bounding box center [977, 245] width 34 height 22
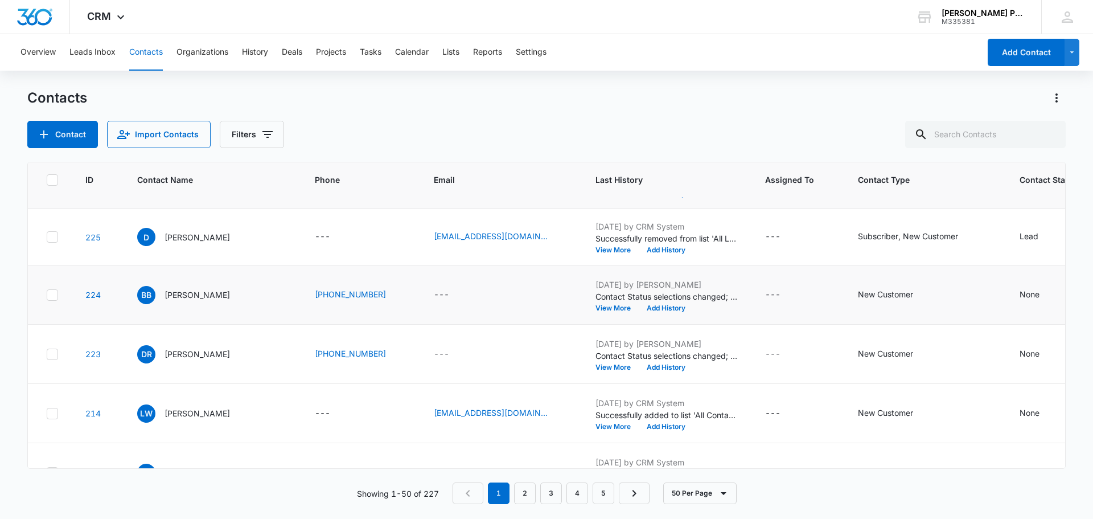
scroll to position [0, 0]
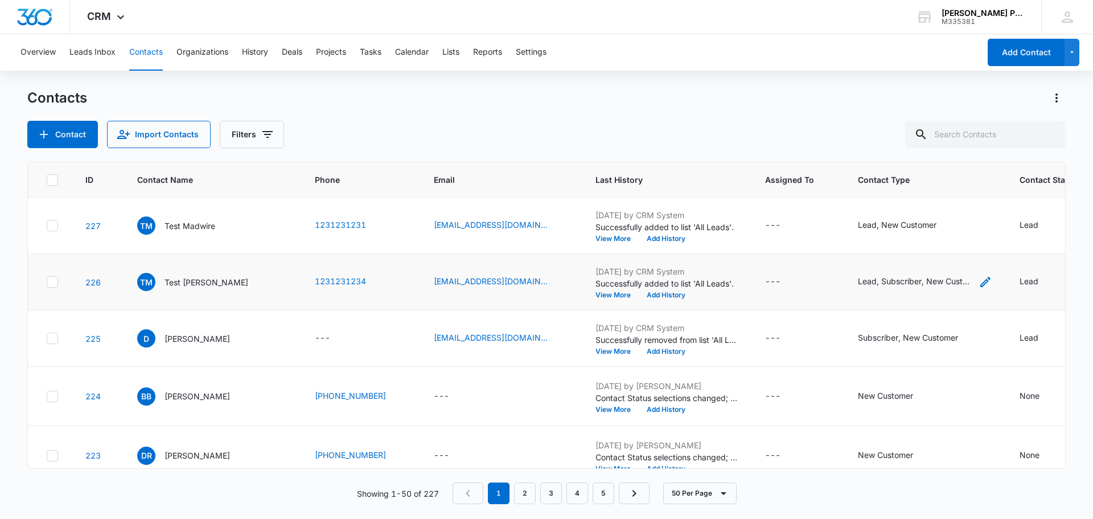
click at [980, 280] on icon "Contact Type - Lead, Subscriber, New Customer - Select to Edit Field" at bounding box center [985, 282] width 10 height 10
click at [860, 199] on icon "Remove Lead" at bounding box center [860, 199] width 7 height 7
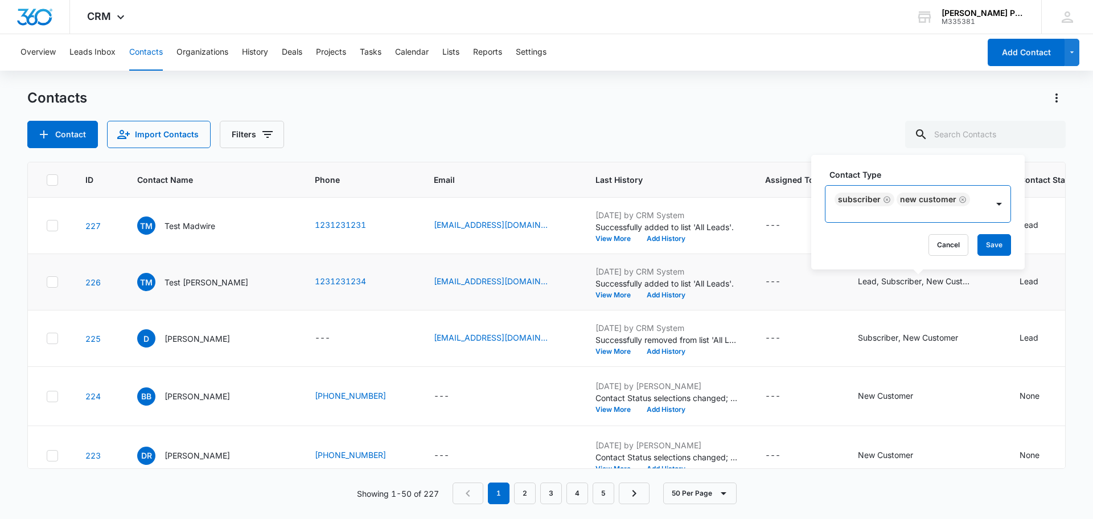
scroll to position [2, 0]
click at [1000, 246] on button "Save" at bounding box center [994, 245] width 34 height 22
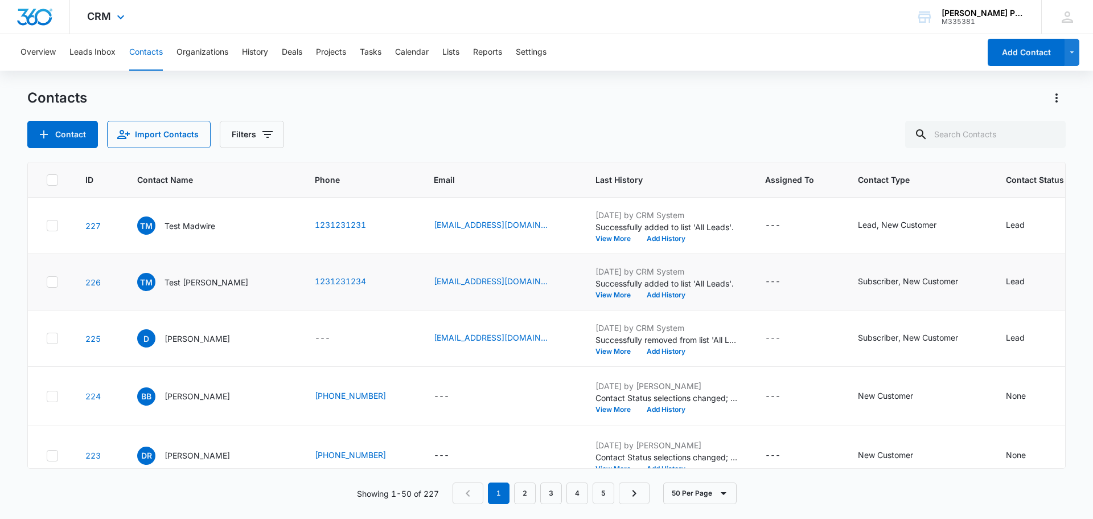
click at [120, 24] on div "CRM Apps Reputation Websites Forms CRM Email Social Payments POS Content Ads In…" at bounding box center [107, 17] width 75 height 34
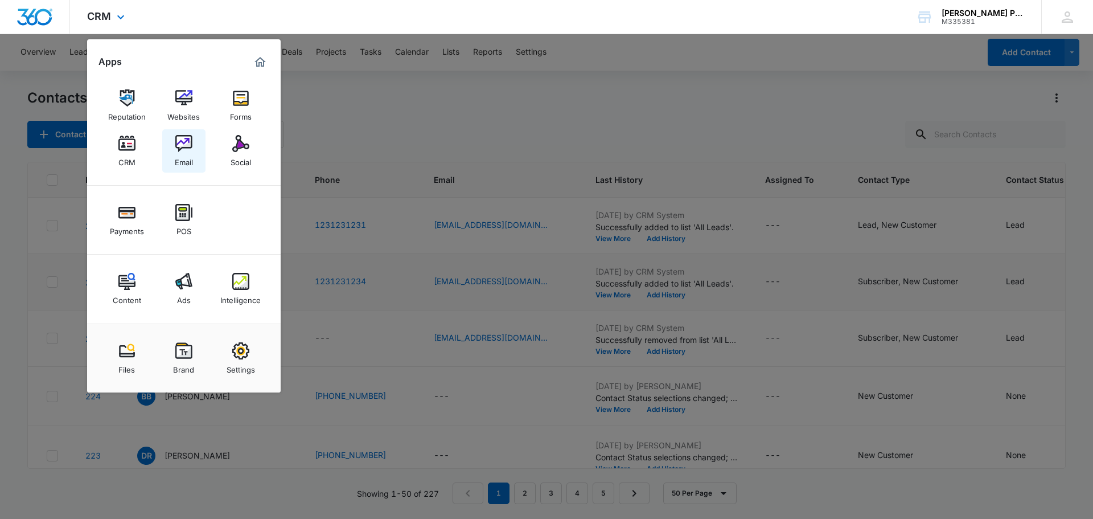
click at [184, 153] on div "Email" at bounding box center [184, 159] width 18 height 15
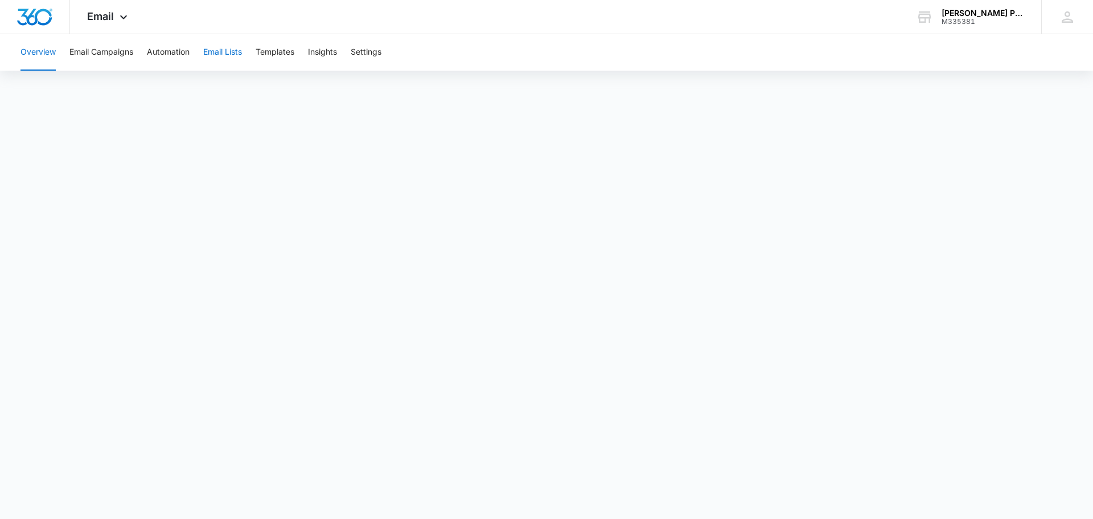
click at [231, 54] on button "Email Lists" at bounding box center [222, 52] width 39 height 36
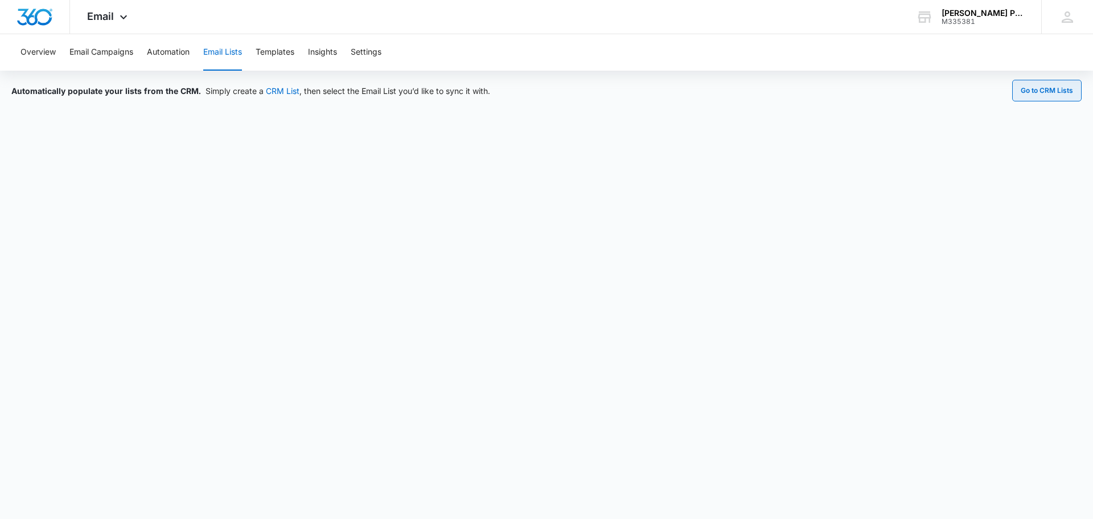
click at [1029, 87] on button "Go to CRM Lists" at bounding box center [1046, 91] width 69 height 22
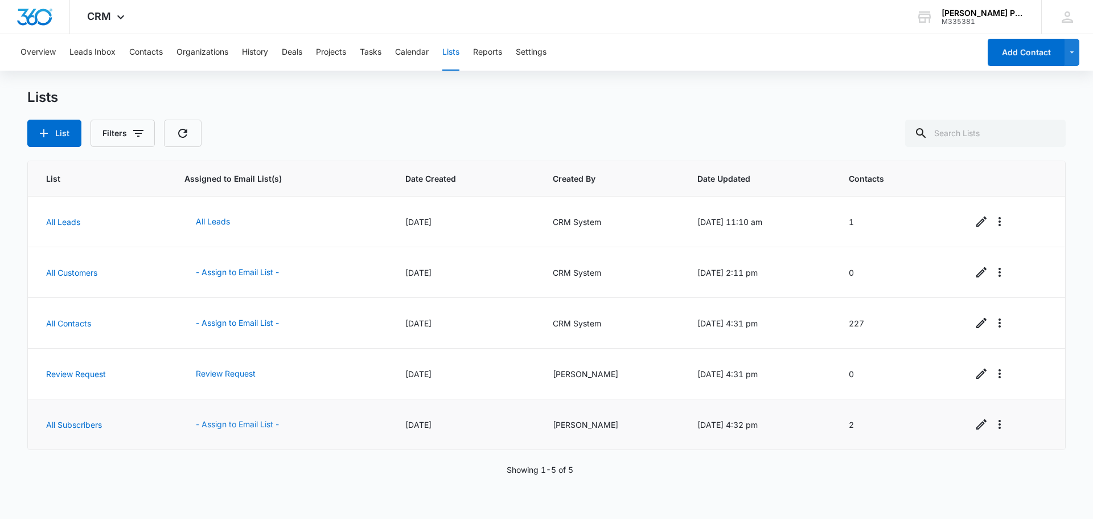
click at [256, 424] on button "- Assign to Email List -" at bounding box center [237, 423] width 106 height 27
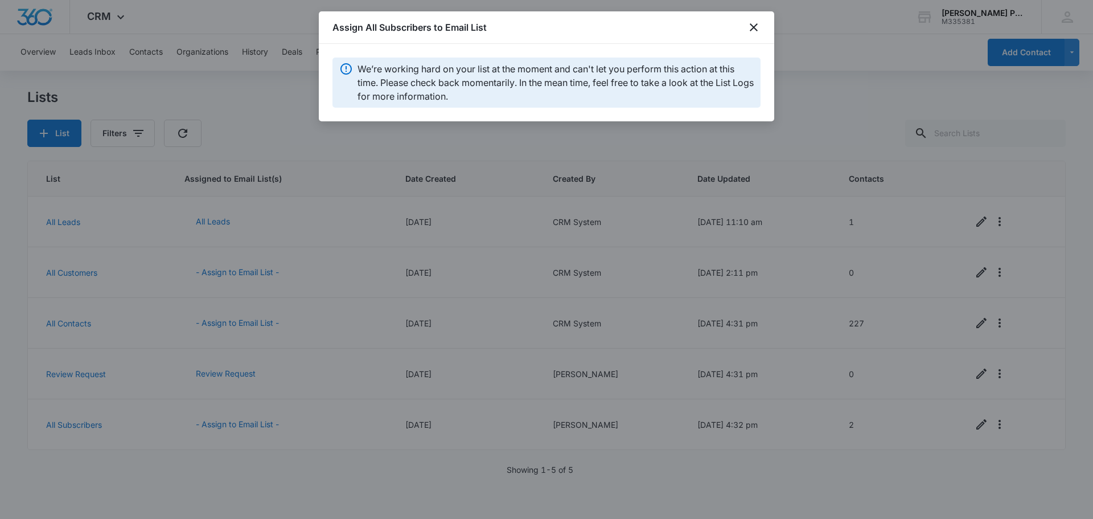
click at [754, 20] on div "Assign All Subscribers to Email List" at bounding box center [546, 27] width 455 height 32
click at [752, 30] on icon "close" at bounding box center [754, 27] width 8 height 8
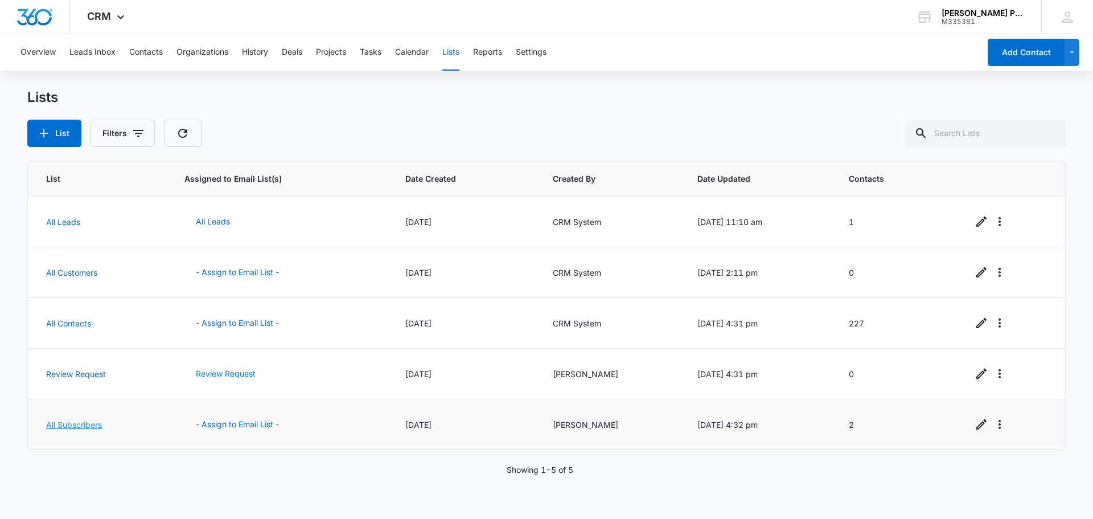
click at [81, 428] on link "All Subscribers" at bounding box center [74, 425] width 56 height 10
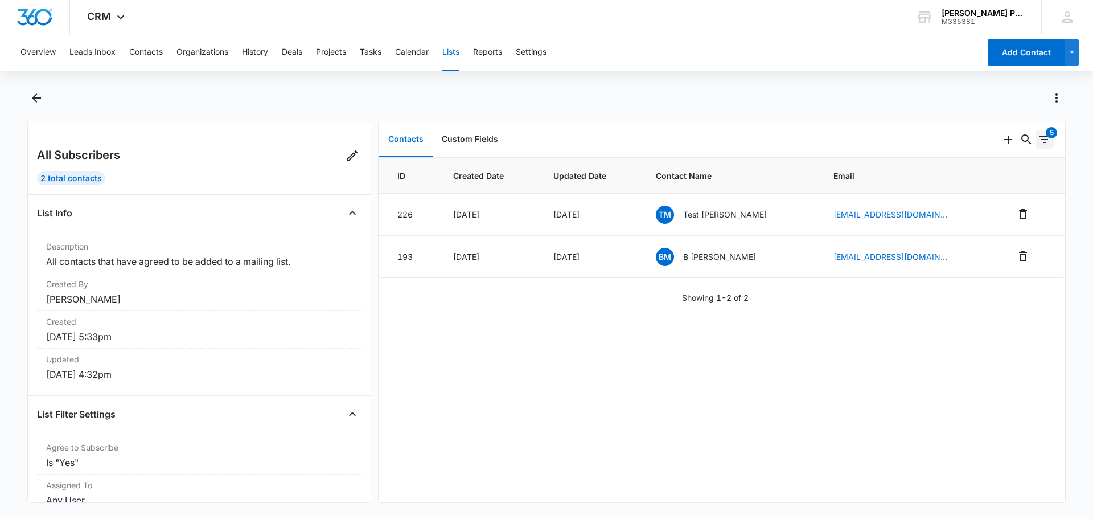
click at [1038, 140] on icon "Filters" at bounding box center [1045, 140] width 14 height 14
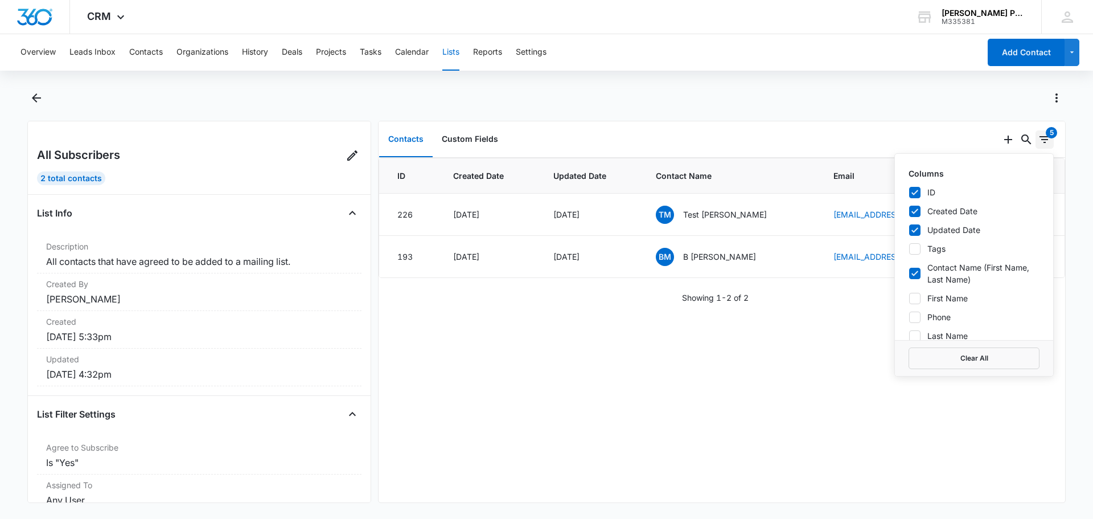
click at [1039, 139] on icon "Filters" at bounding box center [1044, 139] width 10 height 7
